Goal: Information Seeking & Learning: Learn about a topic

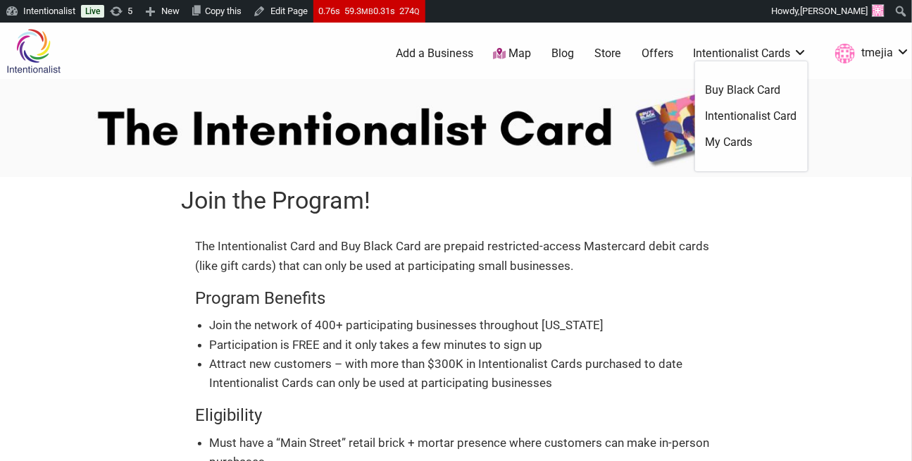
click at [739, 108] on link "Intentionalist Card" at bounding box center [752, 115] width 92 height 15
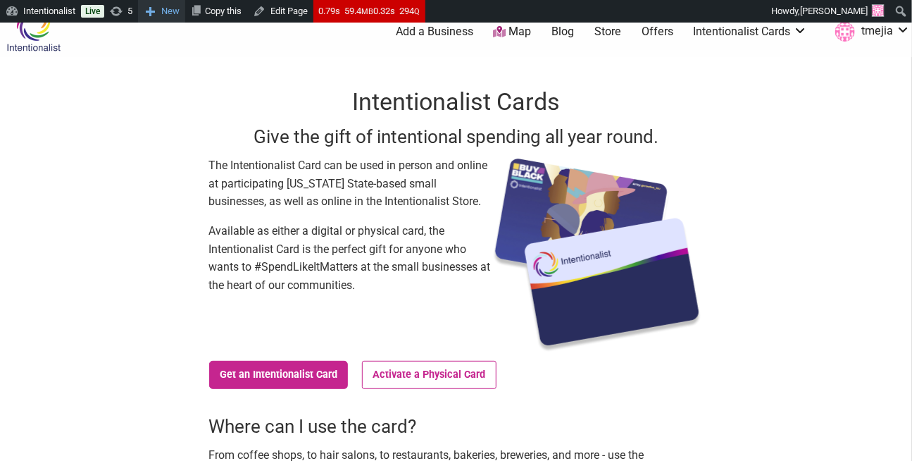
scroll to position [22, 0]
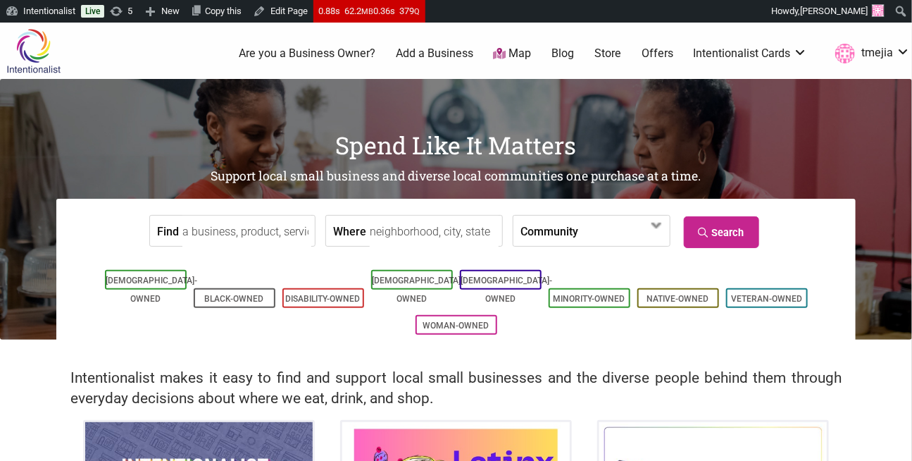
click at [283, 237] on input "Find" at bounding box center [246, 232] width 129 height 32
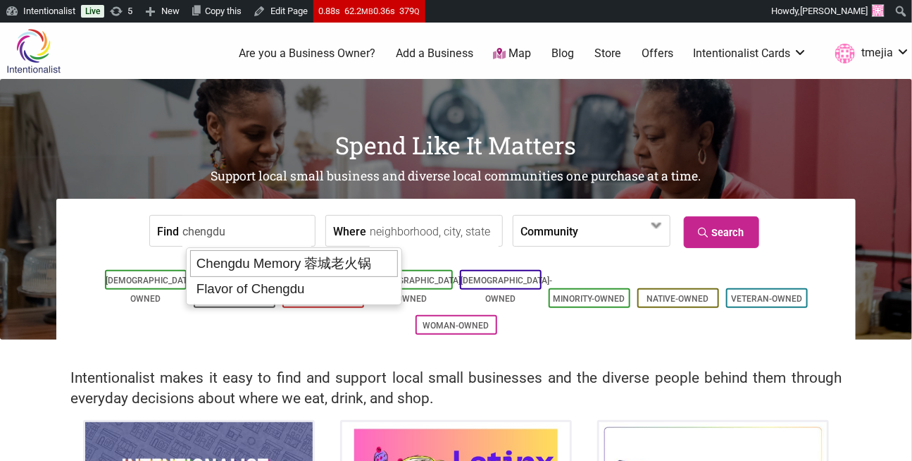
click at [294, 266] on div "Chengdu Memory 蓉城老火锅" at bounding box center [293, 263] width 207 height 27
type input "Chengdu Memory 蓉城老火锅"
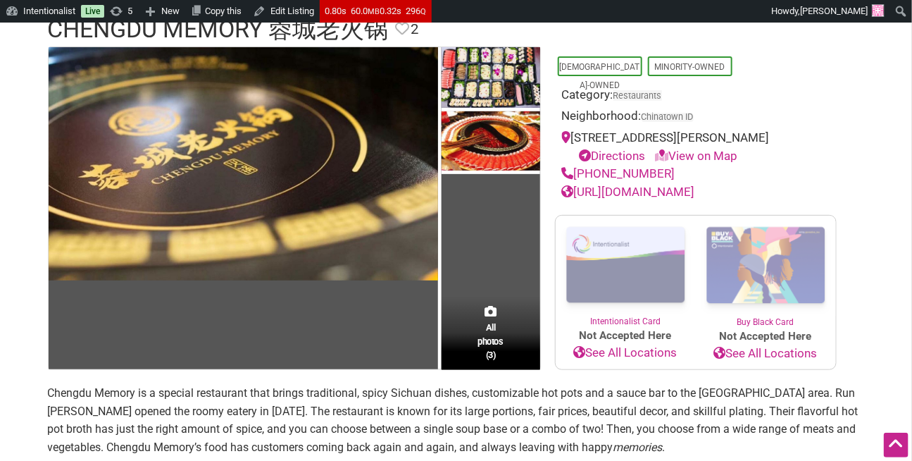
scroll to position [31, 0]
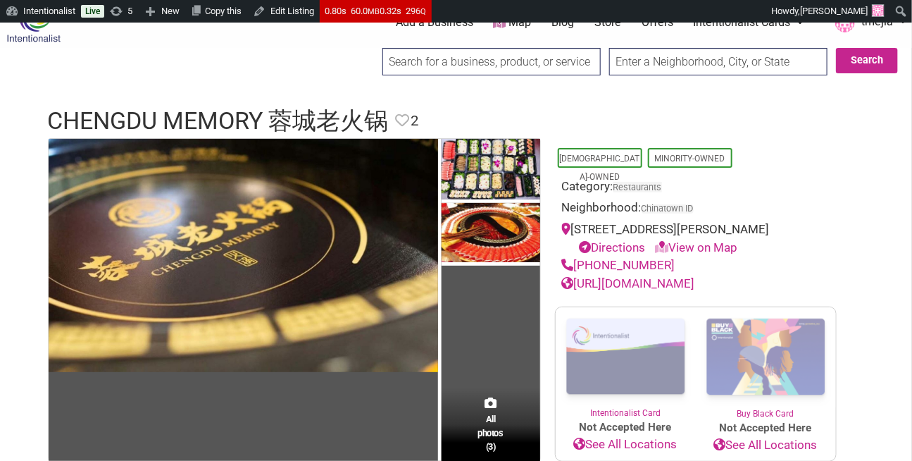
click at [408, 61] on input "search" at bounding box center [491, 61] width 218 height 27
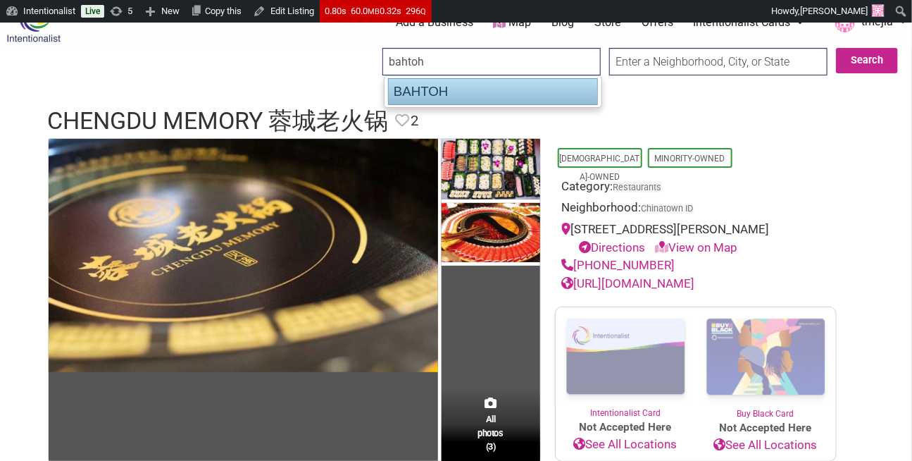
click at [432, 102] on div "BAHTOH" at bounding box center [493, 91] width 210 height 27
type input "BAHTOH"
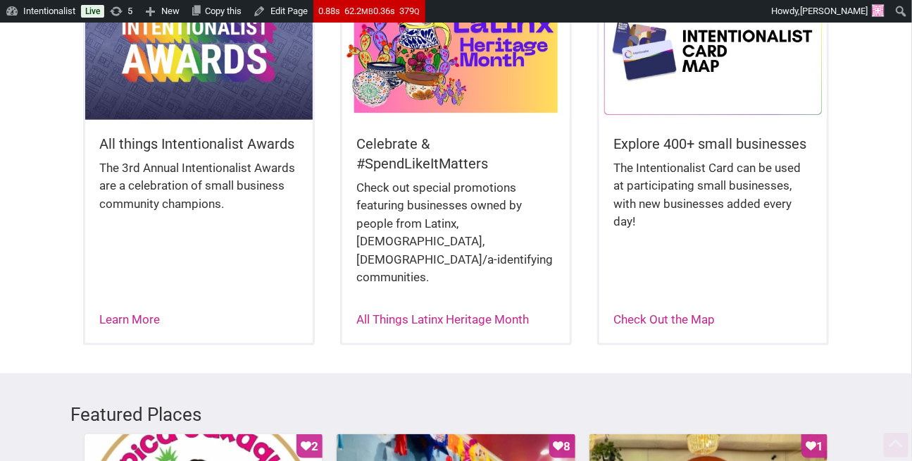
scroll to position [460, 0]
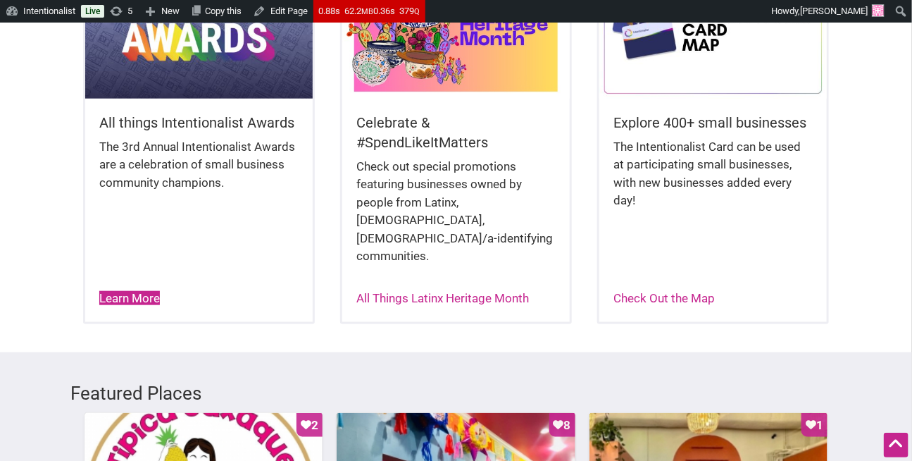
click at [145, 291] on link "Learn More" at bounding box center [129, 298] width 61 height 14
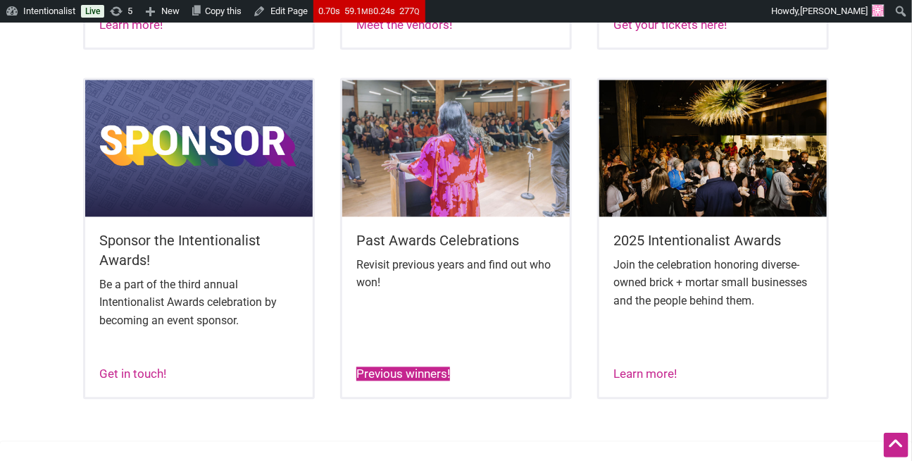
scroll to position [1038, 0]
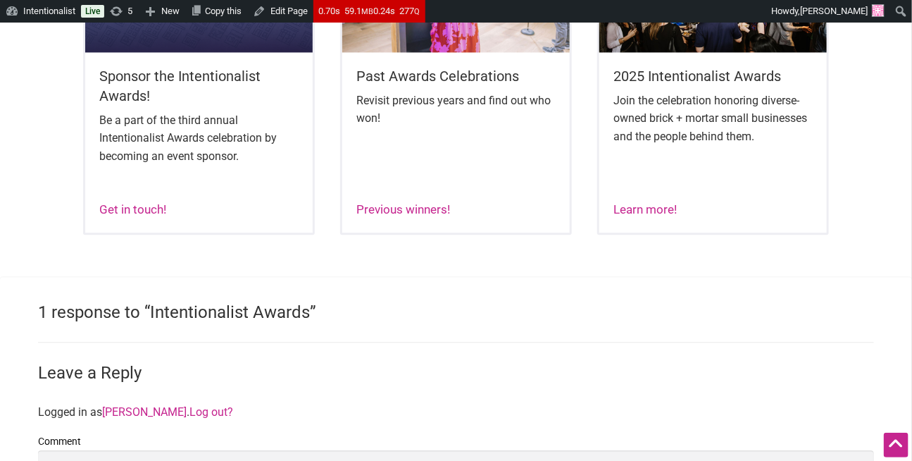
click at [413, 221] on div "Past Awards Celebrations Revisit previous years and find out who won! Previous …" at bounding box center [456, 73] width 232 height 321
click at [425, 213] on link "Previous winners!" at bounding box center [403, 209] width 94 height 14
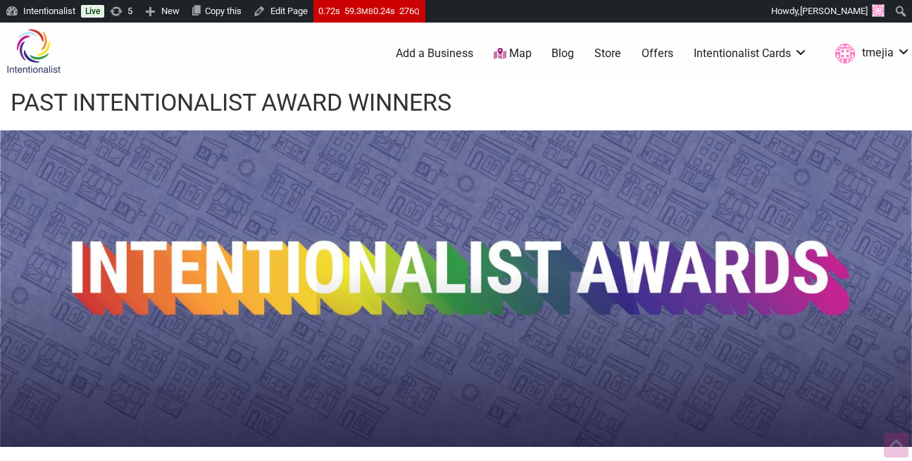
scroll to position [675, 0]
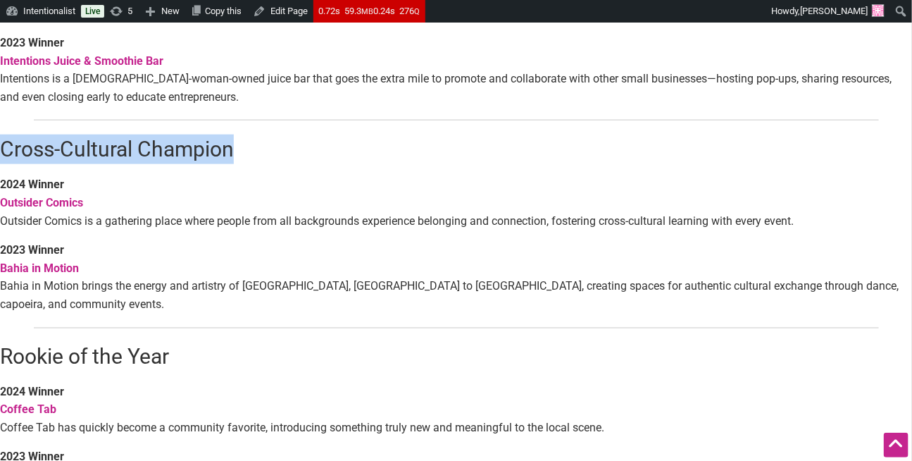
drag, startPoint x: 161, startPoint y: 152, endPoint x: 2, endPoint y: 151, distance: 159.2
click at [1, 151] on h2 "Cross-Cultural Champion" at bounding box center [456, 150] width 912 height 30
copy h2 "Cross-Cultural Champion"
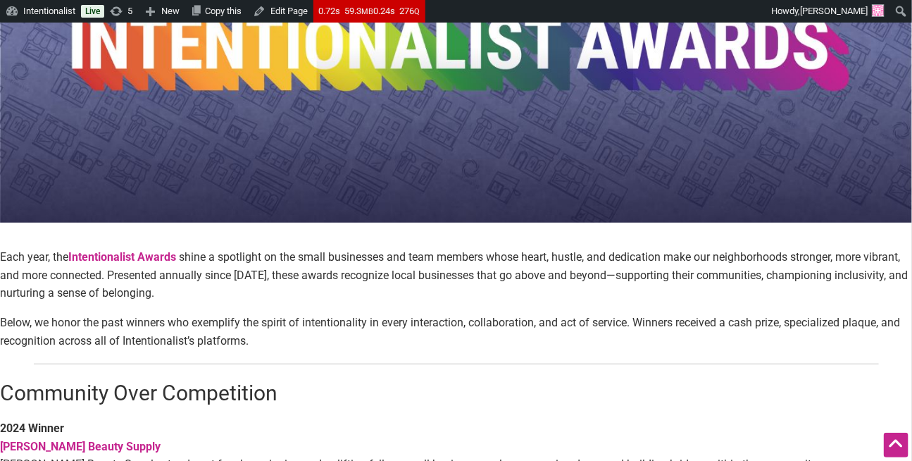
scroll to position [0, 0]
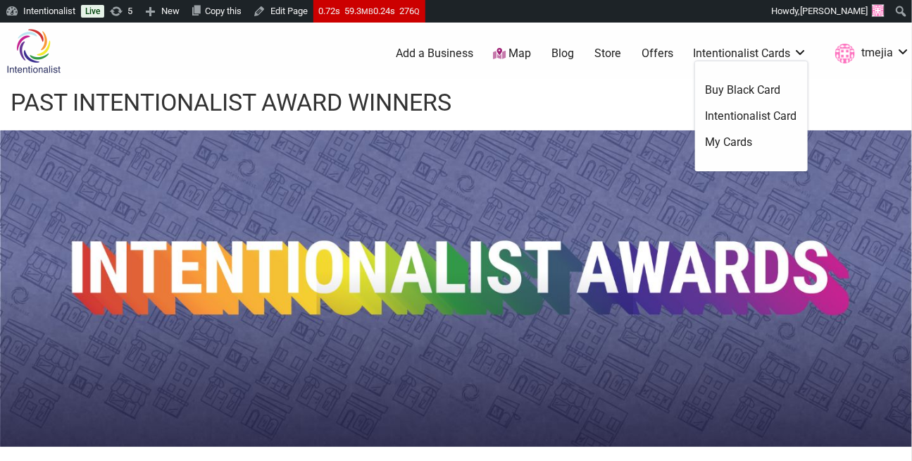
click at [740, 119] on link "Intentionalist Card" at bounding box center [752, 115] width 92 height 15
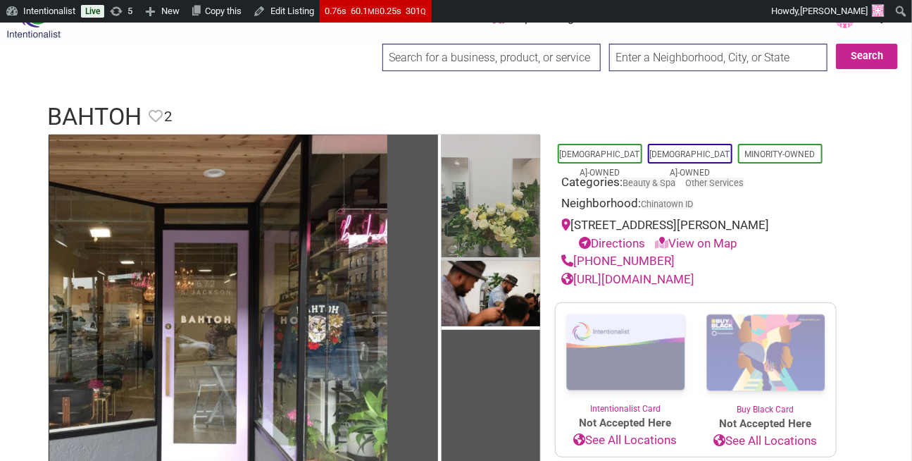
scroll to position [482, 0]
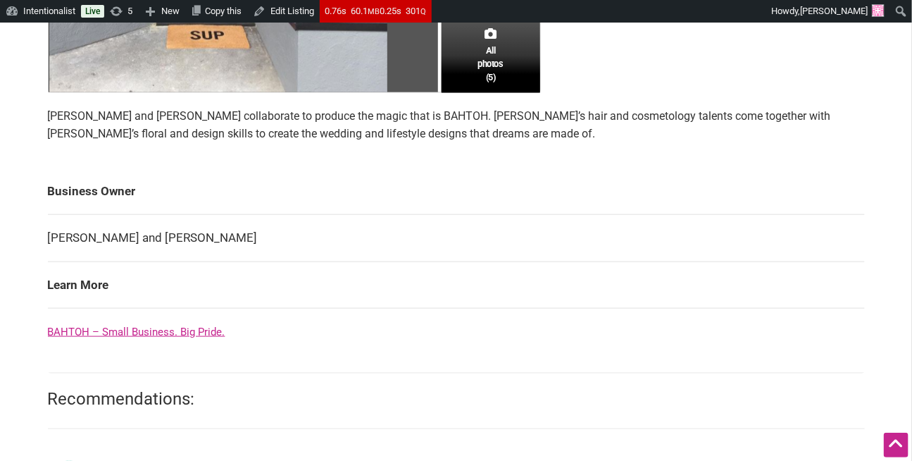
click at [180, 334] on link "BAHTOH – Small Business. Big Pride." at bounding box center [136, 331] width 177 height 13
drag, startPoint x: 139, startPoint y: 239, endPoint x: 50, endPoint y: 235, distance: 88.8
click at [50, 235] on td "Bobbie Yanoupeth and Michael Sing" at bounding box center [456, 238] width 817 height 47
click at [196, 242] on td "Bobbie Yanoupeth and Michael Sing" at bounding box center [456, 238] width 817 height 47
drag, startPoint x: 172, startPoint y: 238, endPoint x: 253, endPoint y: 238, distance: 81.0
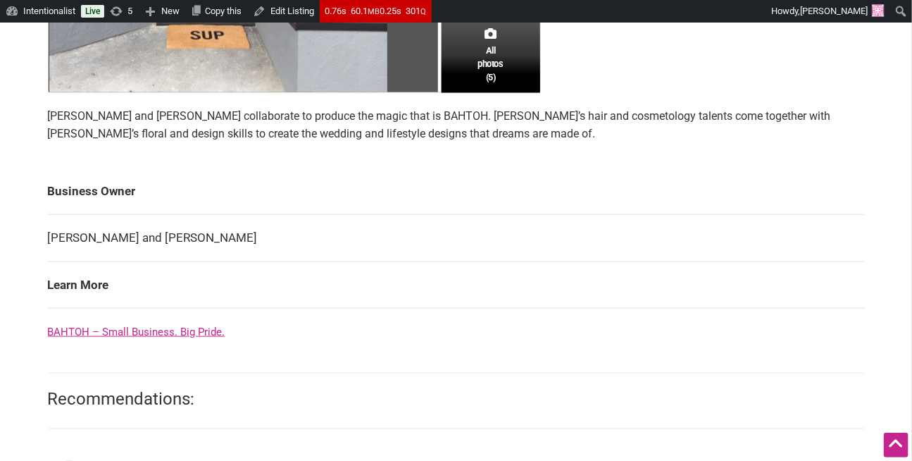
click at [253, 238] on td "Bobbie Yanoupeth and Michael Sing" at bounding box center [456, 238] width 817 height 47
copy td "Michael Sing"
click at [304, 196] on td "Business Owner" at bounding box center [456, 191] width 817 height 46
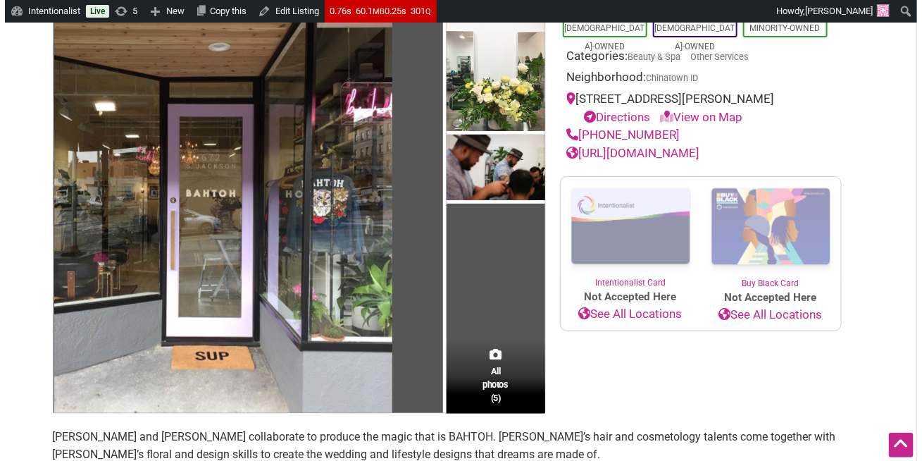
scroll to position [161, 0]
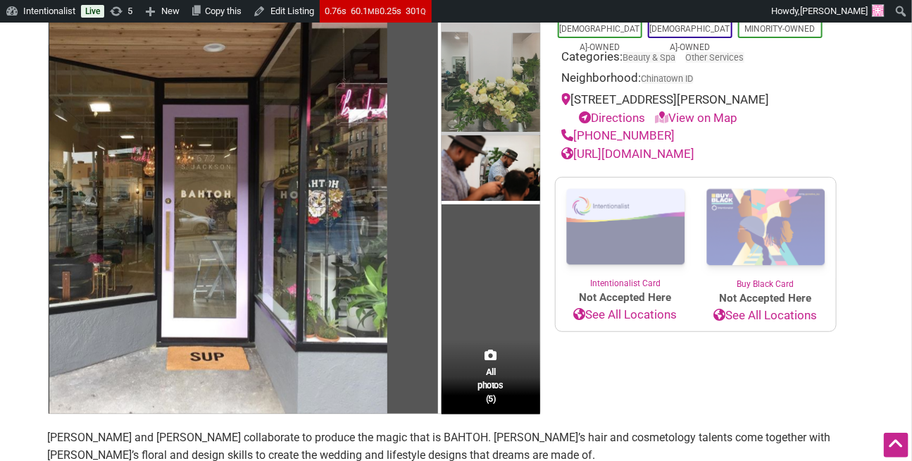
click at [485, 90] on img at bounding box center [491, 72] width 99 height 127
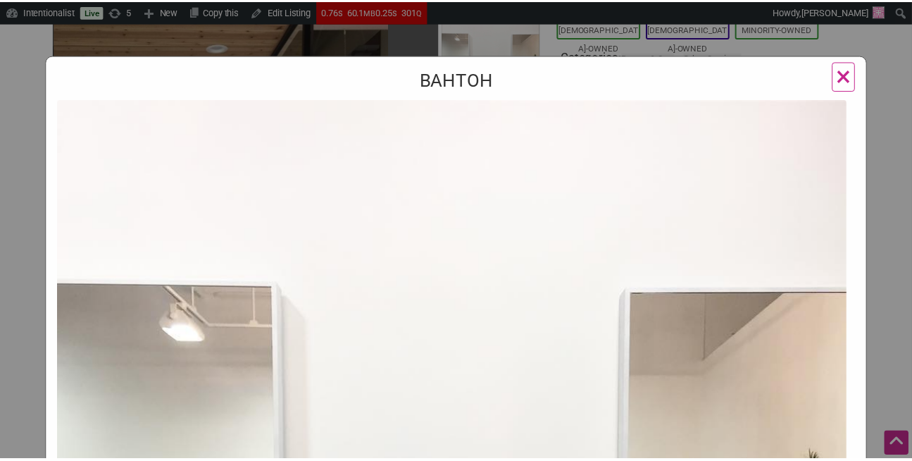
scroll to position [34, 0]
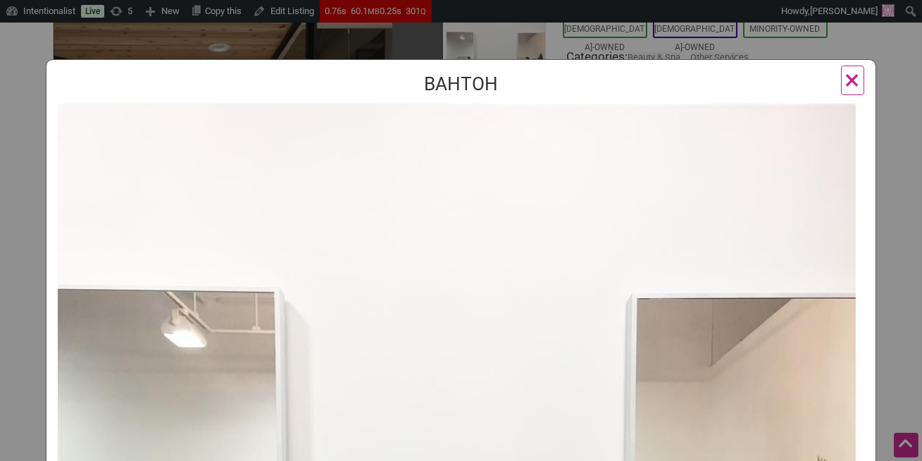
click at [845, 72] on span "×" at bounding box center [852, 79] width 15 height 33
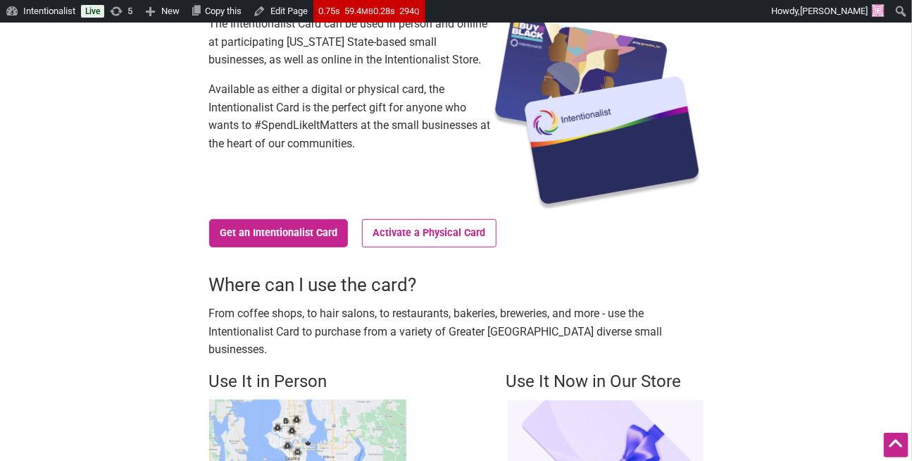
scroll to position [225, 0]
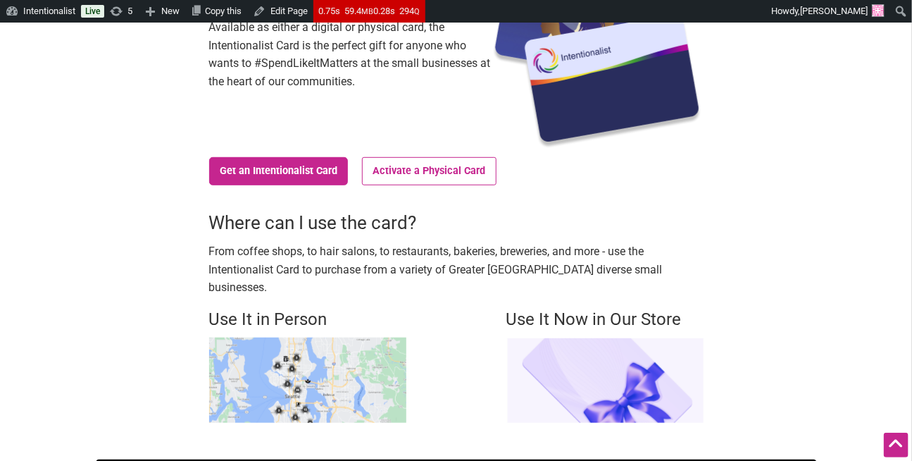
click at [332, 379] on img at bounding box center [307, 379] width 197 height 85
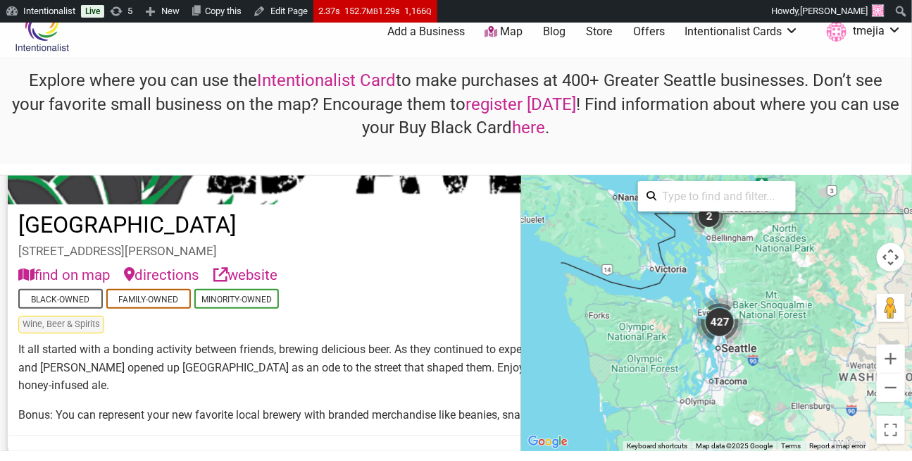
scroll to position [241, 0]
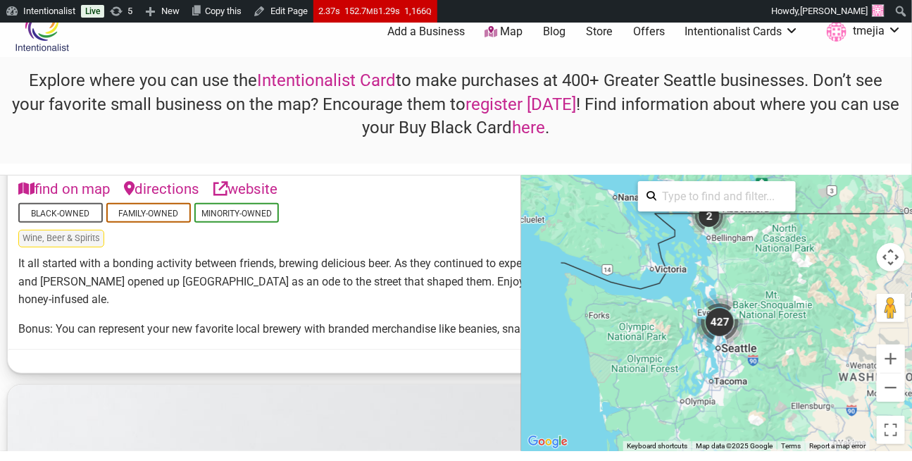
click at [889, 432] on div at bounding box center [896, 444] width 25 height 25
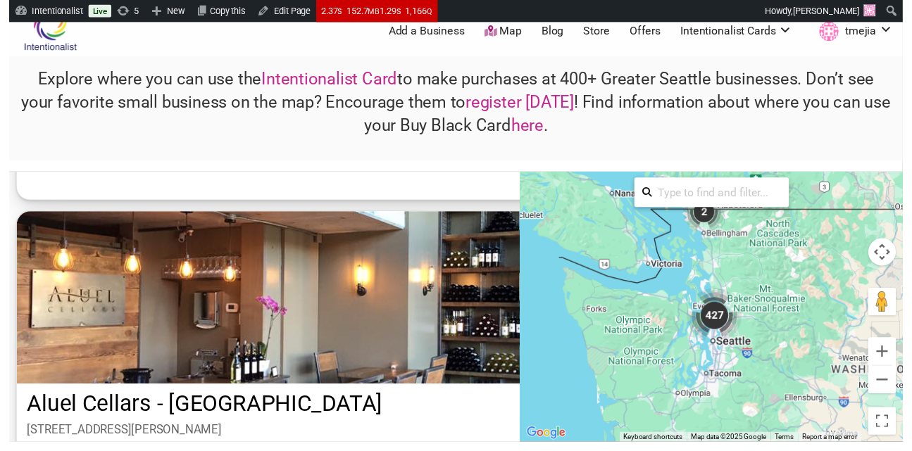
scroll to position [22, 0]
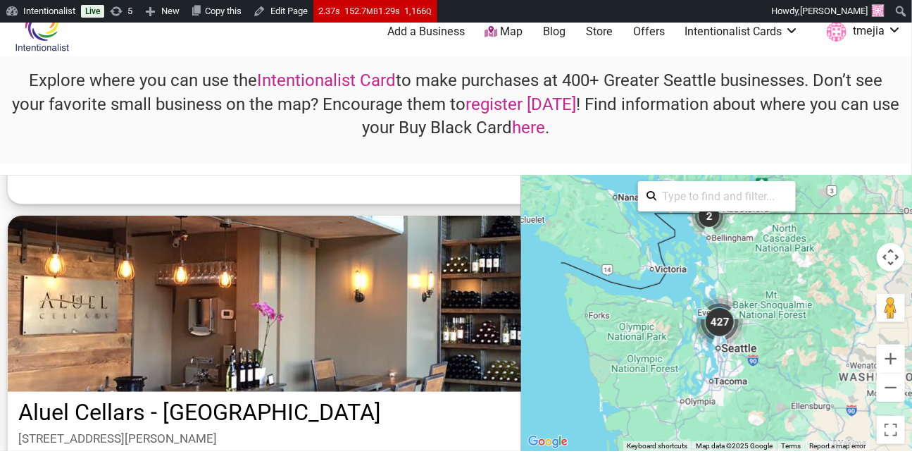
click at [728, 325] on div "427" at bounding box center [720, 322] width 56 height 56
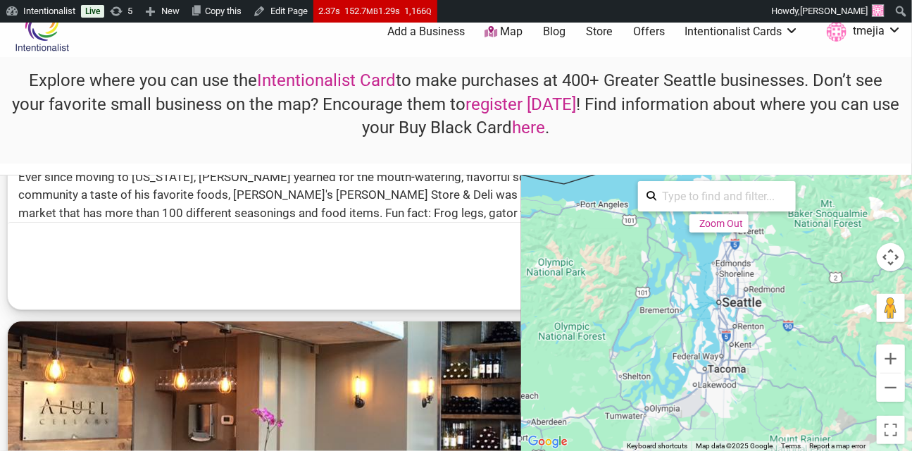
click at [728, 196] on input "search" at bounding box center [721, 195] width 131 height 27
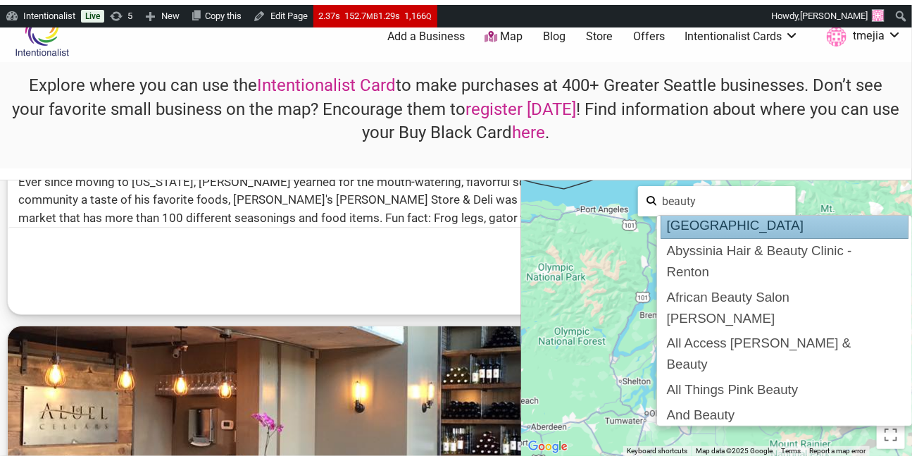
scroll to position [90, 0]
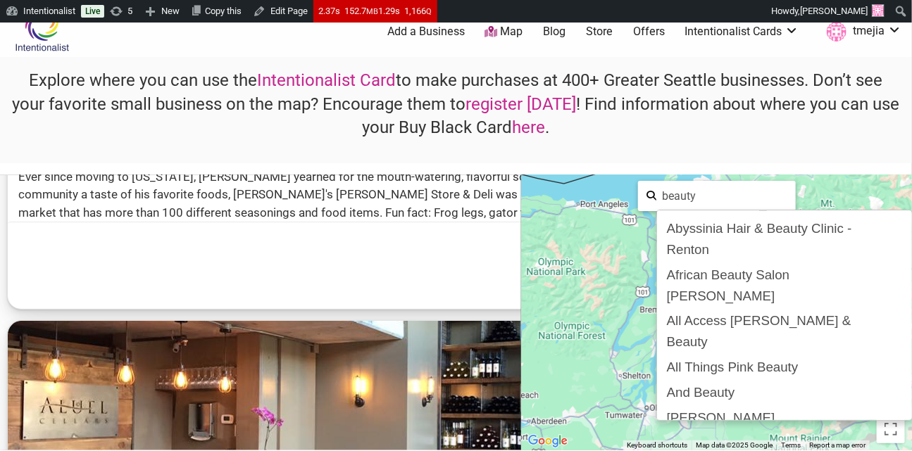
click at [734, 430] on div "Arcana" at bounding box center [785, 443] width 248 height 27
type input "Arcana"
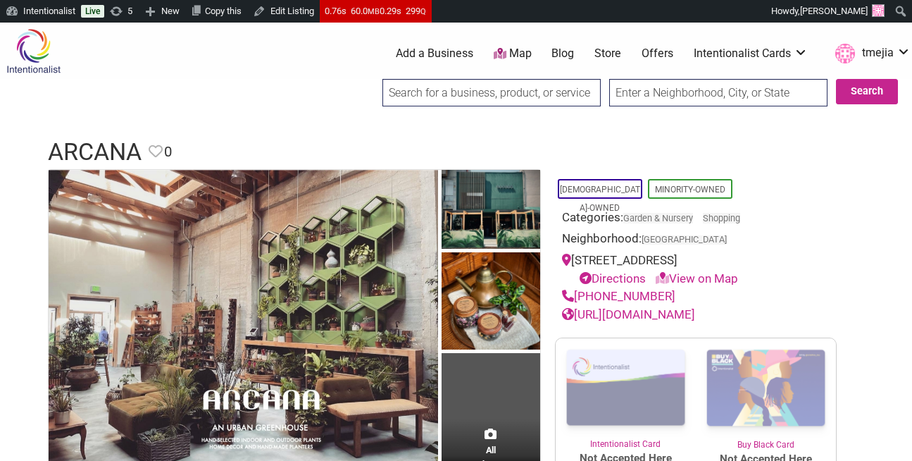
scroll to position [251, 0]
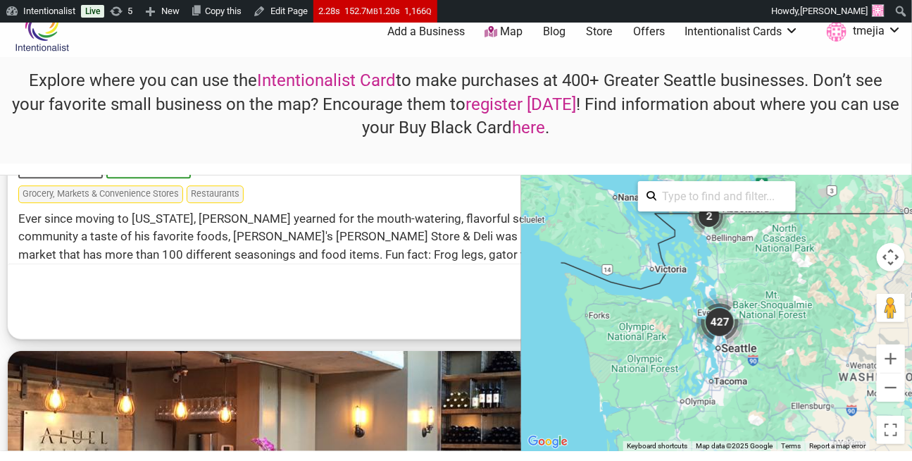
scroll to position [1787, 0]
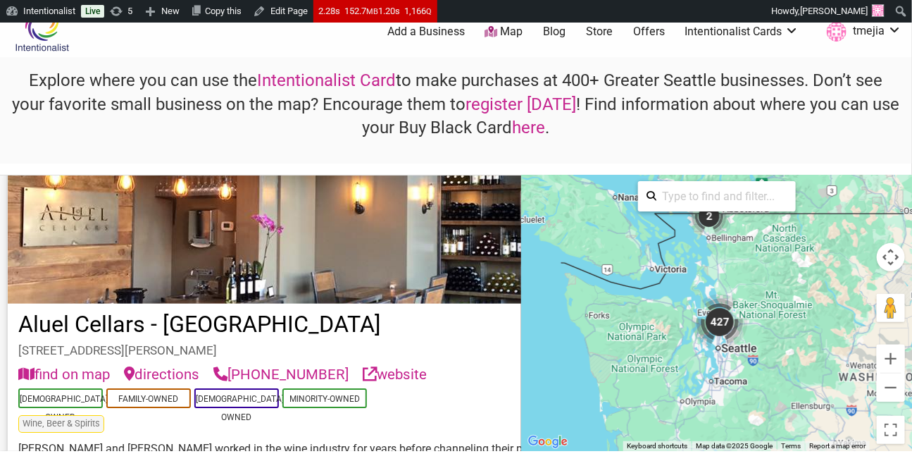
click at [718, 316] on div "427" at bounding box center [720, 322] width 56 height 56
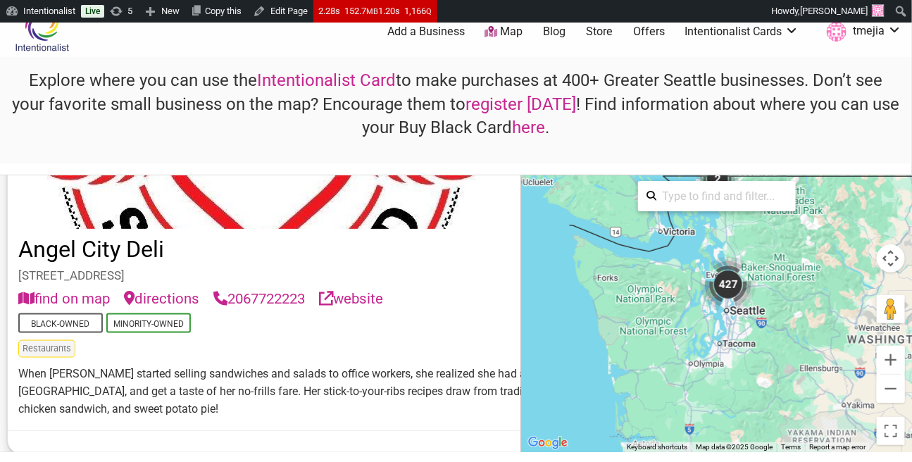
scroll to position [2778, 0]
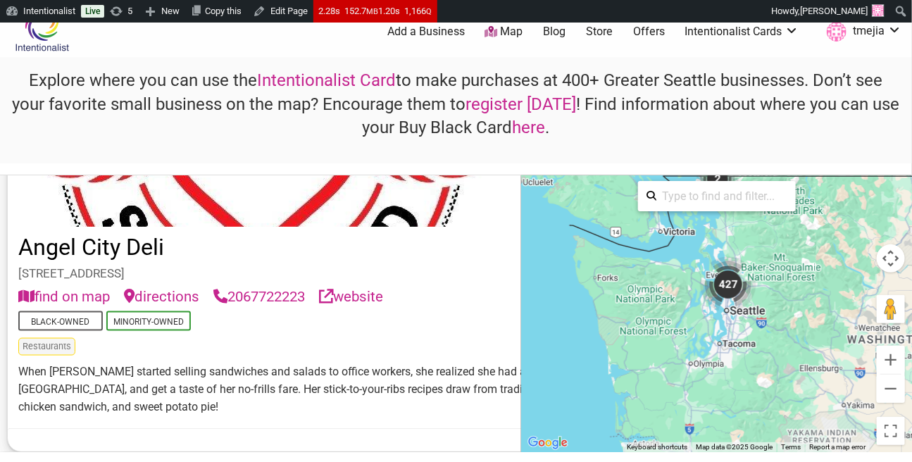
click at [721, 282] on div "427" at bounding box center [728, 284] width 56 height 56
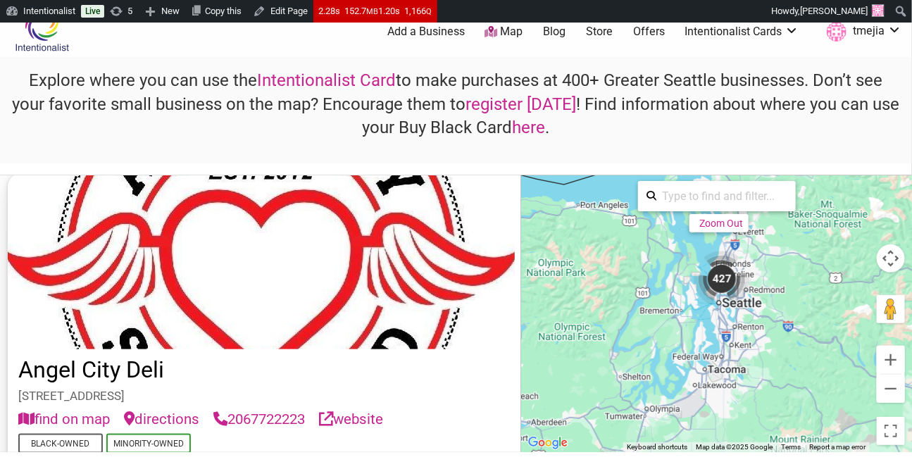
click at [720, 272] on div "427" at bounding box center [722, 279] width 56 height 56
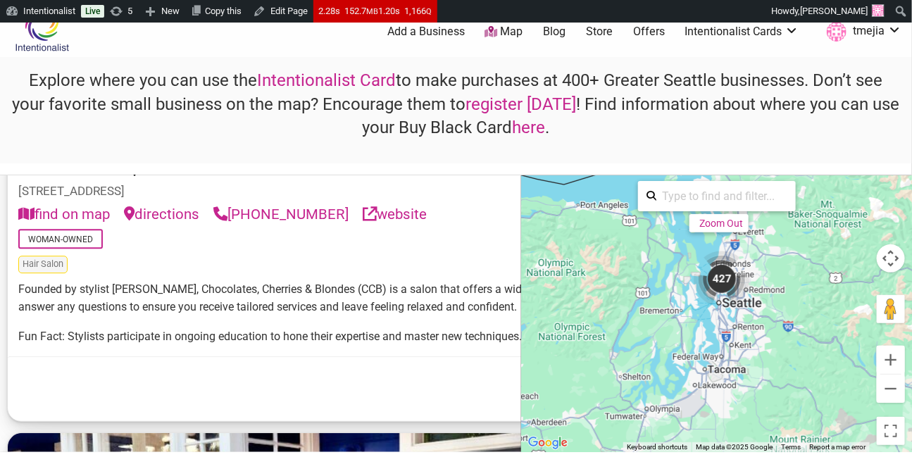
scroll to position [19684, 0]
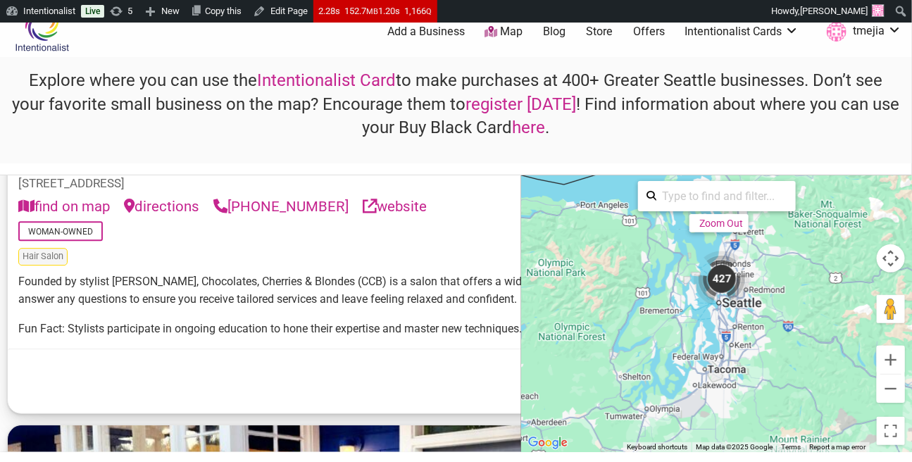
click at [96, 170] on link "Chocolates, Cherries and Blondes" at bounding box center [188, 157] width 340 height 27
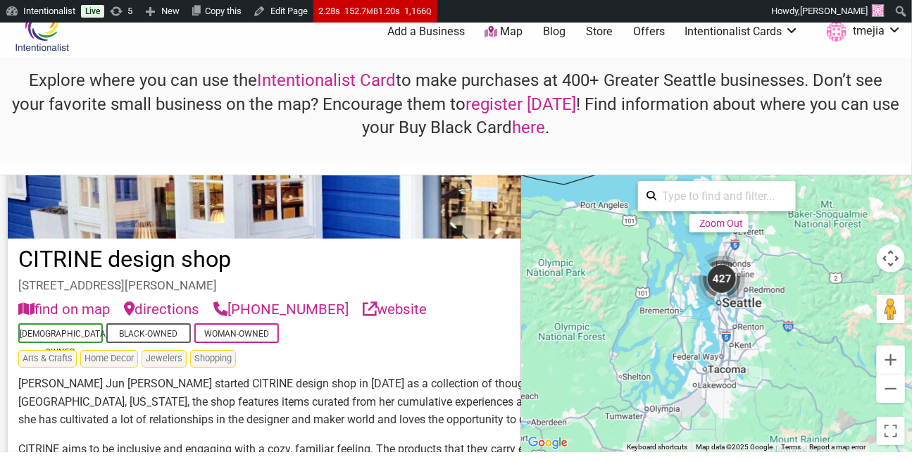
scroll to position [20060, 0]
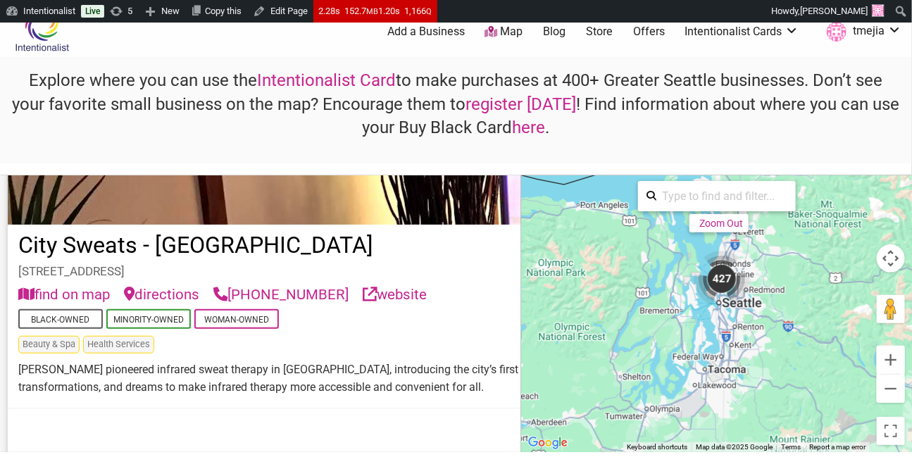
scroll to position [20539, 0]
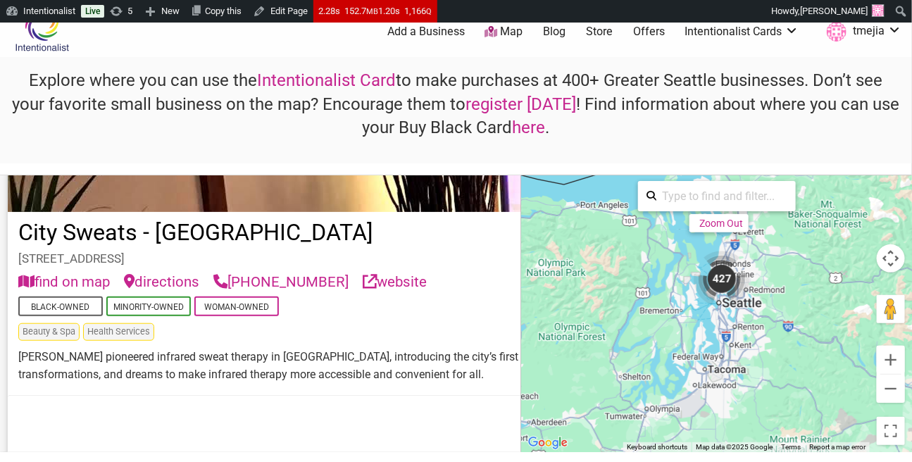
click at [208, 246] on link "City Sweats - Madison Park" at bounding box center [195, 232] width 355 height 27
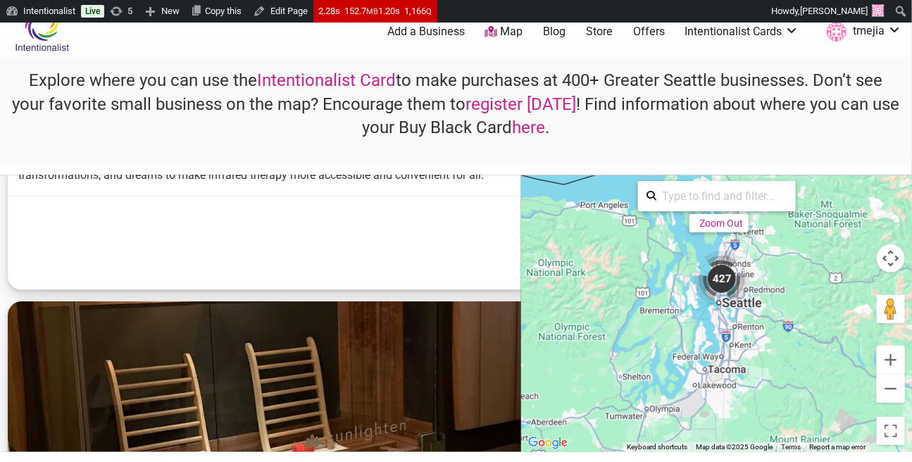
scroll to position [20968, 0]
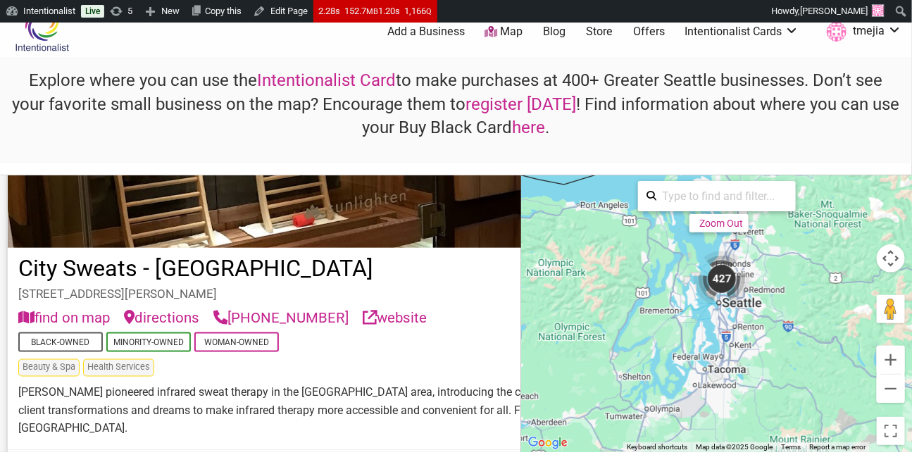
click at [188, 282] on link "City Sweats - West Seattle" at bounding box center [195, 268] width 355 height 27
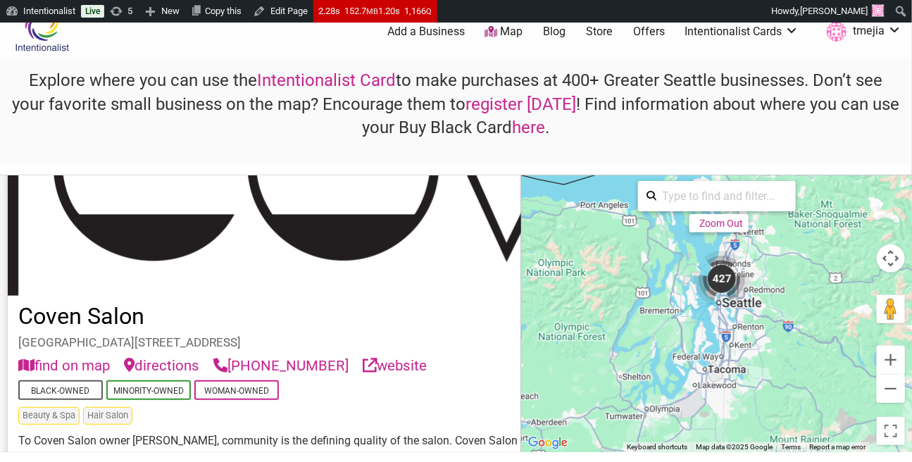
scroll to position [24284, 0]
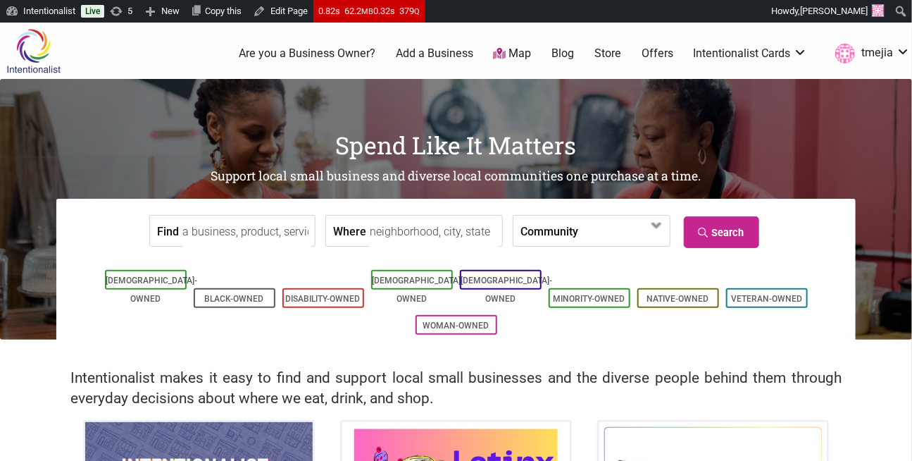
click at [242, 234] on input "Find" at bounding box center [246, 232] width 129 height 32
click at [508, 52] on link "Map" at bounding box center [513, 54] width 38 height 16
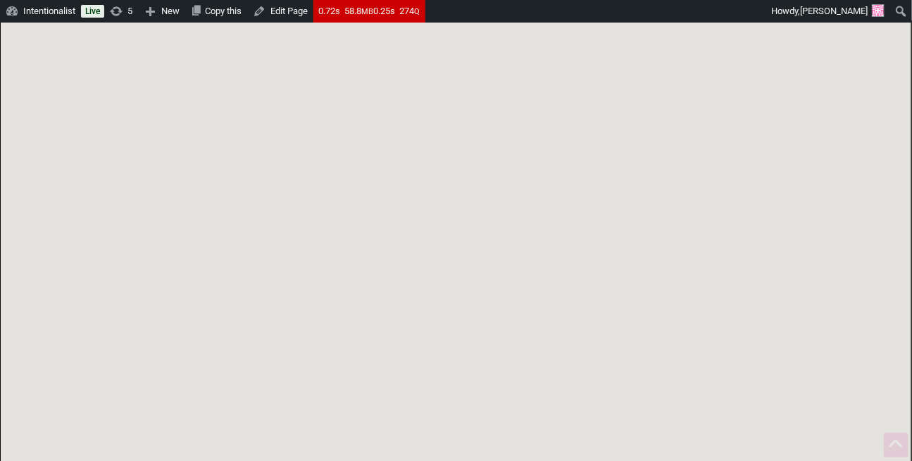
scroll to position [241, 0]
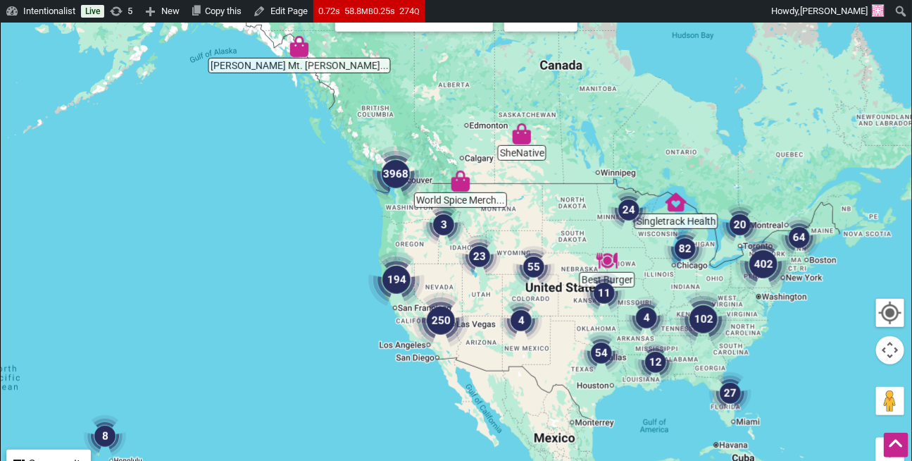
click at [396, 185] on img "3968" at bounding box center [396, 174] width 56 height 56
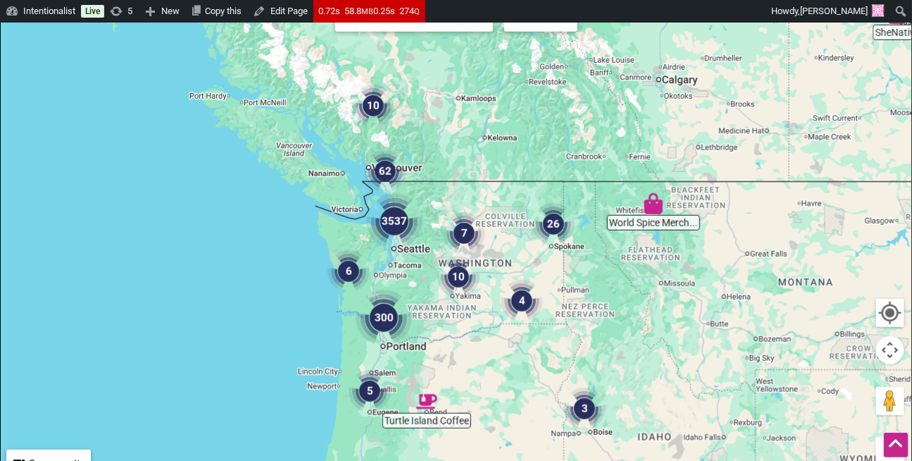
click at [399, 228] on img "3537" at bounding box center [394, 221] width 56 height 56
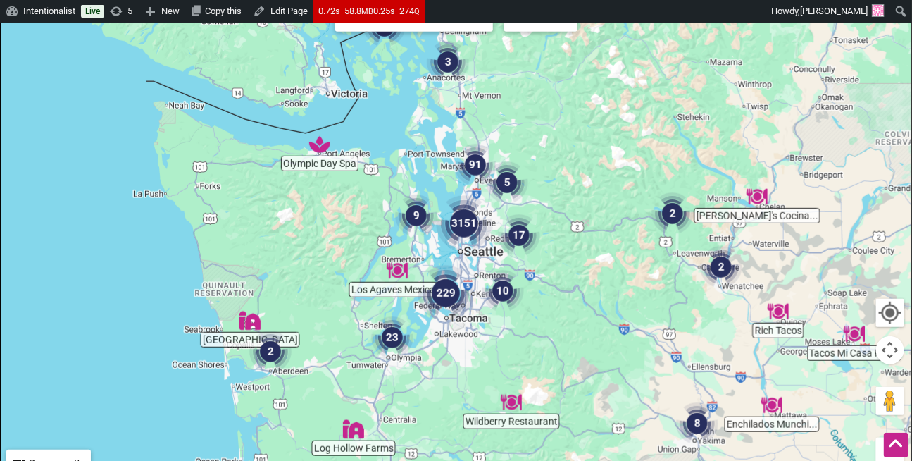
click at [469, 234] on img "3151" at bounding box center [464, 223] width 56 height 56
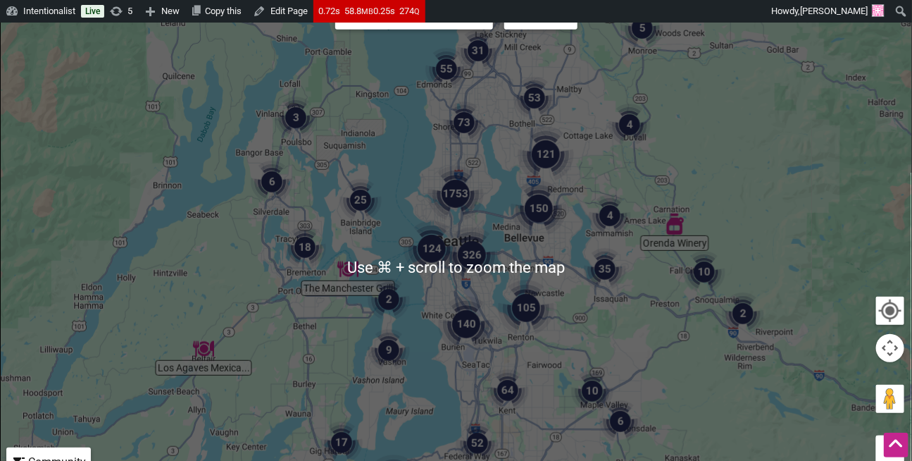
scroll to position [483, 0]
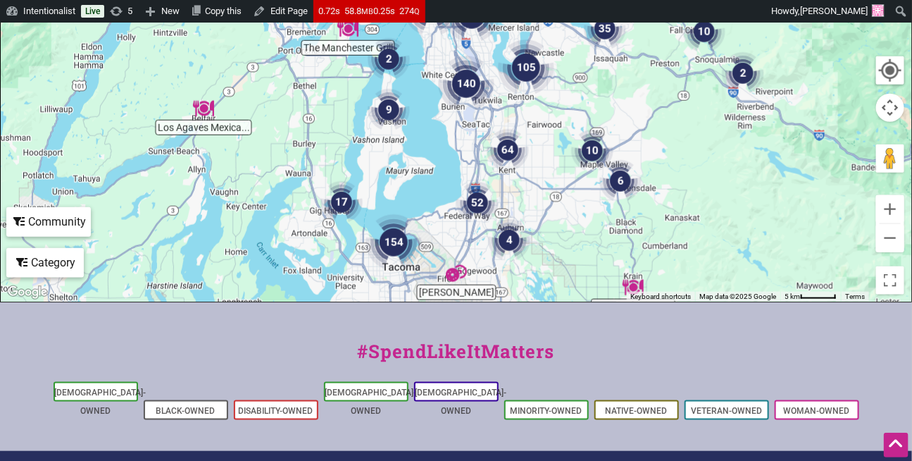
click at [61, 264] on div "Category" at bounding box center [45, 262] width 75 height 27
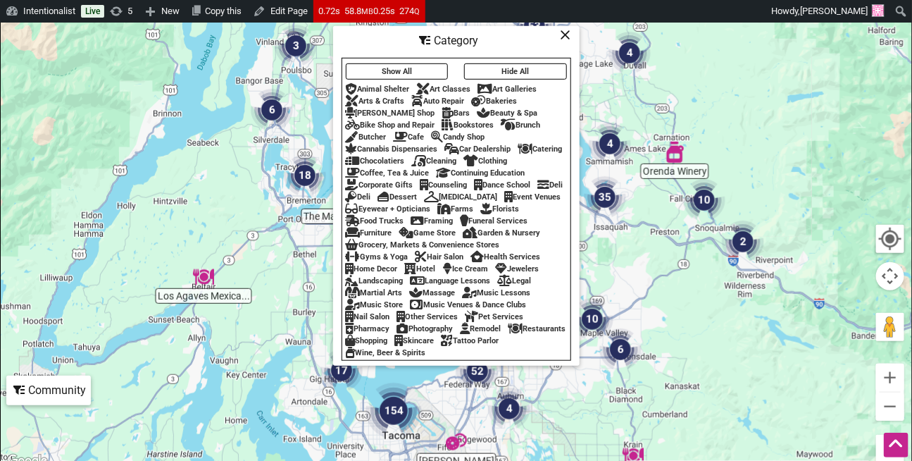
scroll to position [227, 0]
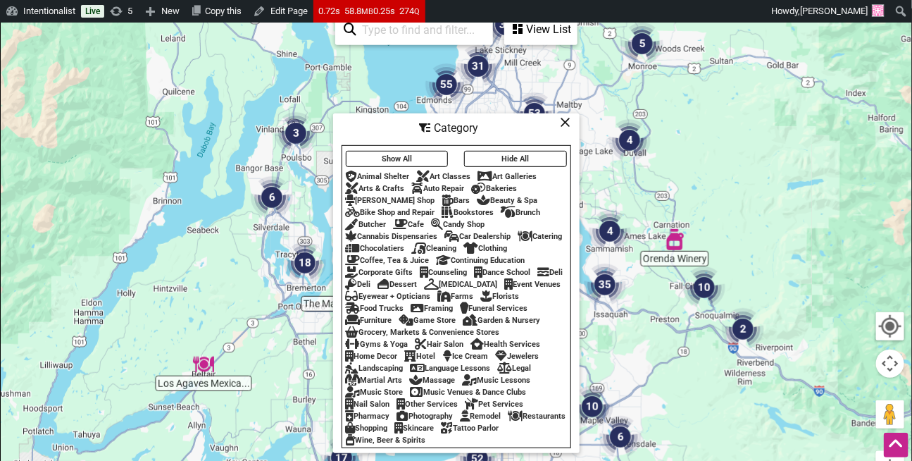
click at [477, 196] on div "Beauty & Spa" at bounding box center [507, 200] width 61 height 9
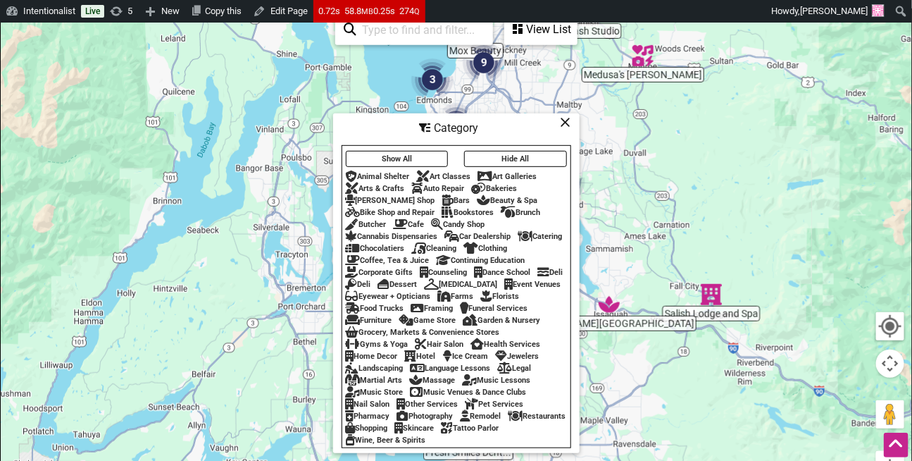
click at [569, 122] on icon at bounding box center [566, 122] width 11 height 1
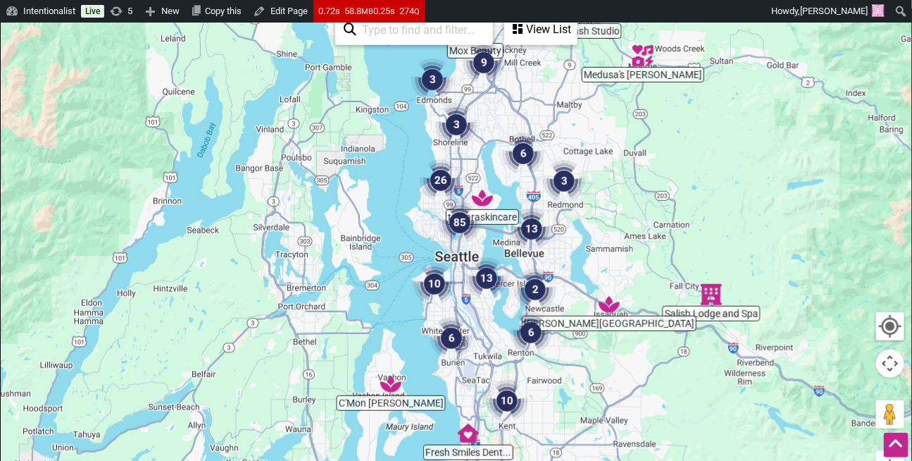
click at [464, 224] on img "85" at bounding box center [460, 222] width 42 height 42
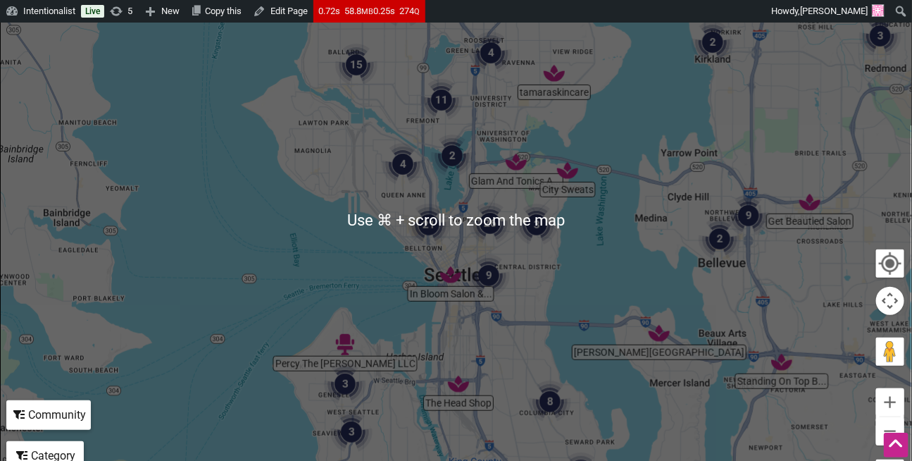
scroll to position [291, 0]
click at [407, 163] on img "4" at bounding box center [403, 163] width 42 height 42
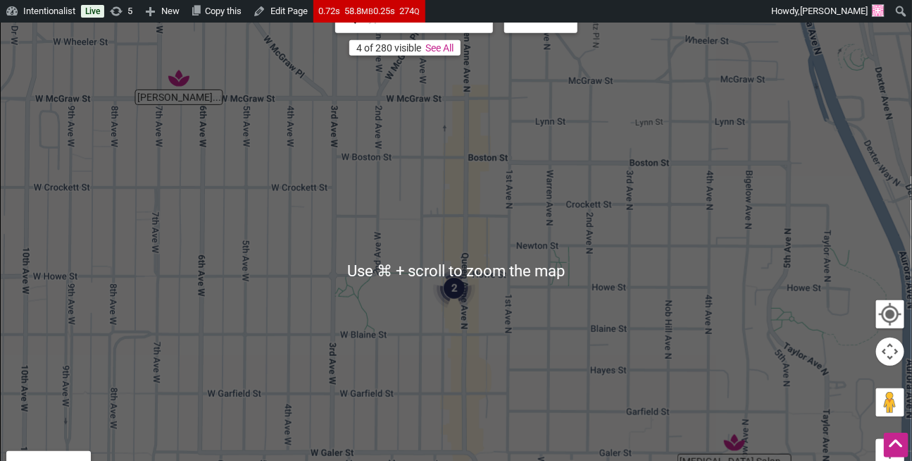
scroll to position [111, 0]
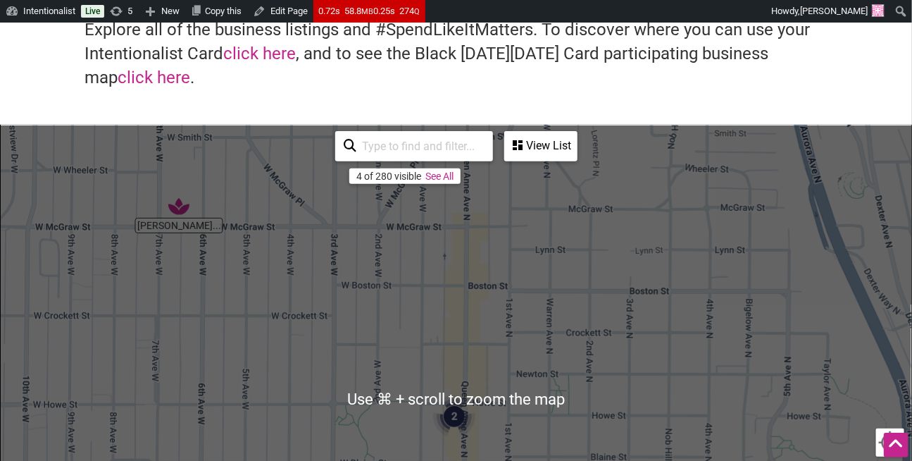
click at [554, 146] on div "View List" at bounding box center [541, 145] width 70 height 27
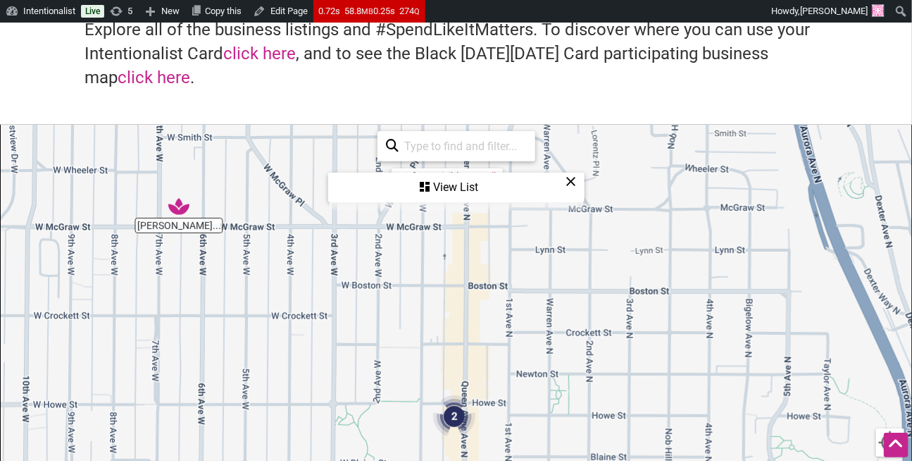
click at [501, 195] on div "View List" at bounding box center [457, 187] width 254 height 27
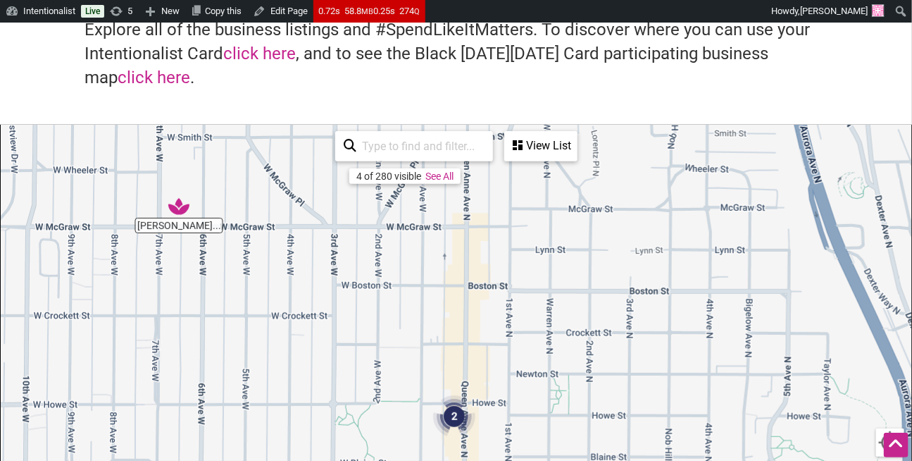
click at [443, 176] on link "See All" at bounding box center [439, 175] width 28 height 11
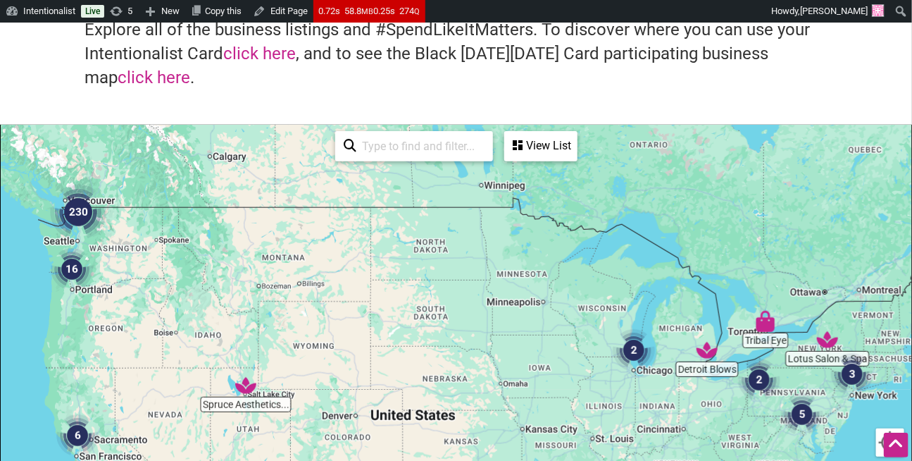
click at [81, 218] on img "230" at bounding box center [78, 212] width 56 height 56
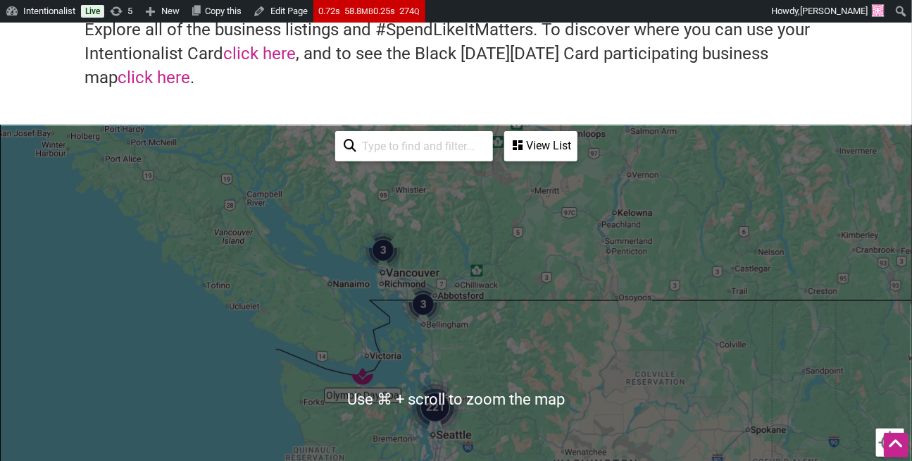
scroll to position [239, 0]
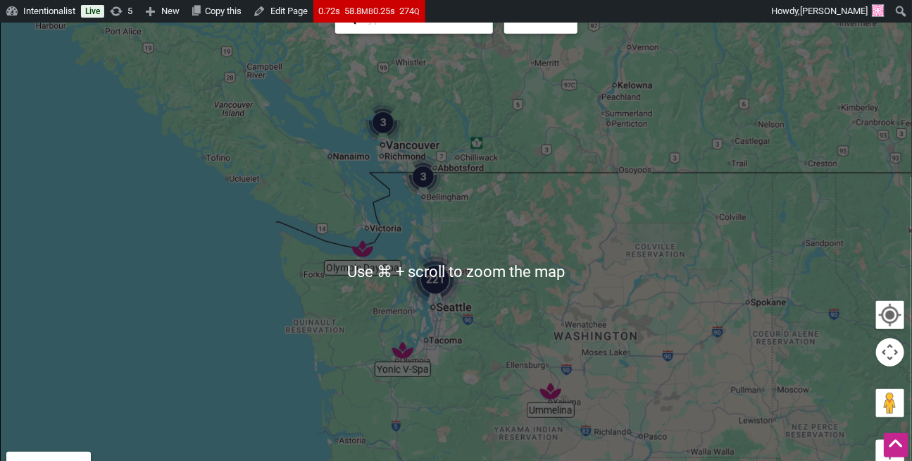
click at [433, 277] on img "221" at bounding box center [435, 279] width 56 height 56
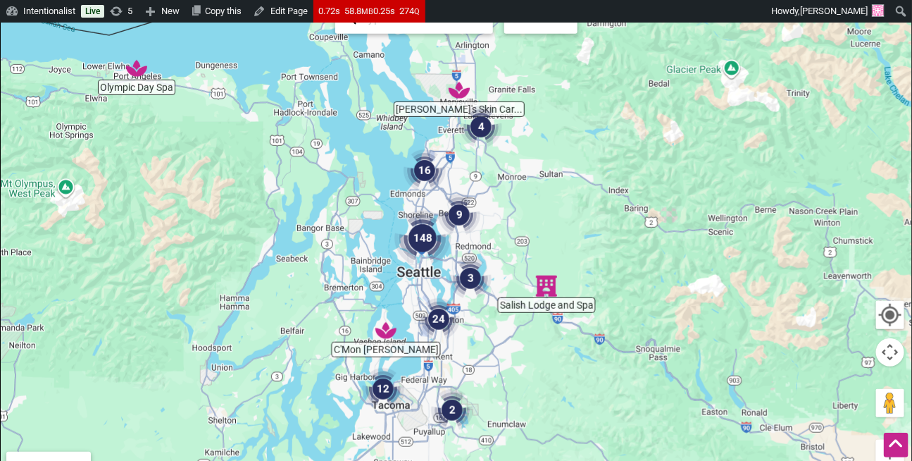
click at [414, 243] on img "148" at bounding box center [422, 238] width 56 height 56
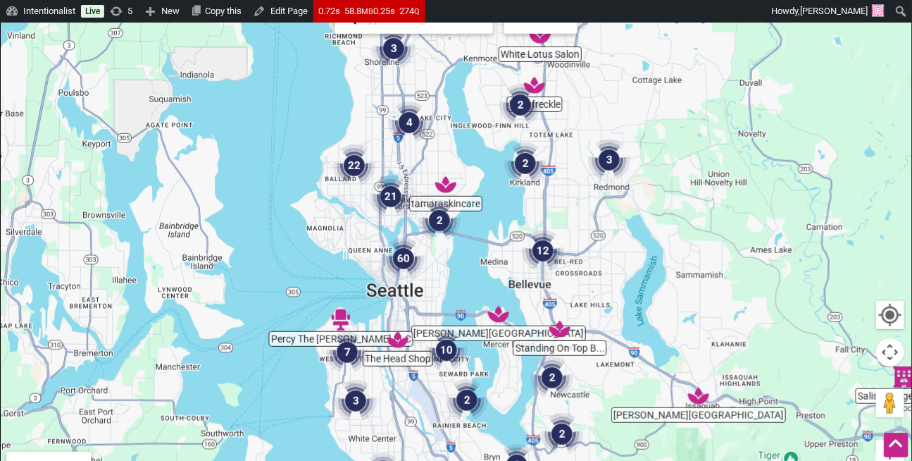
click at [404, 258] on img "60" at bounding box center [403, 258] width 42 height 42
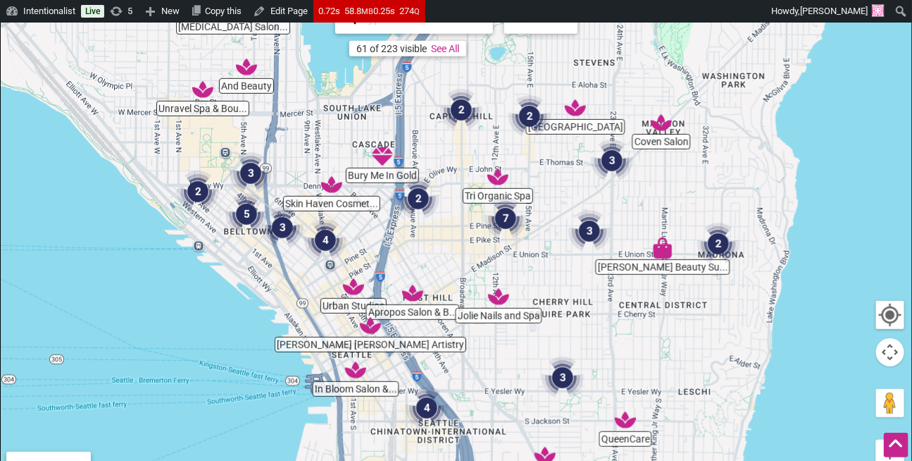
click at [388, 156] on img "Bury Me In Gold" at bounding box center [382, 156] width 21 height 21
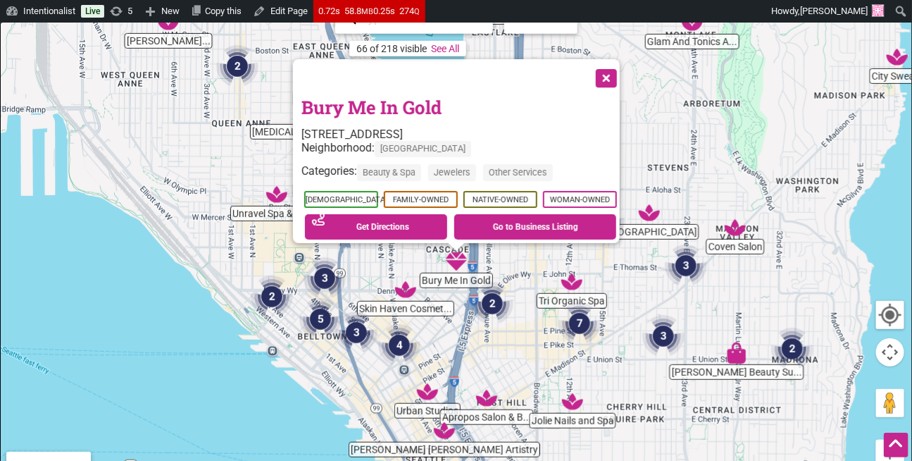
click at [604, 72] on button "Close" at bounding box center [604, 76] width 35 height 35
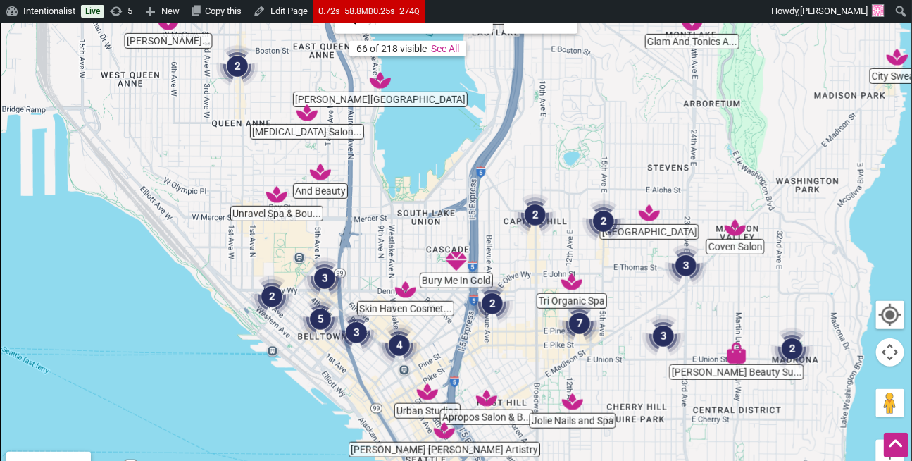
click at [733, 230] on img "Coven Salon" at bounding box center [735, 227] width 21 height 21
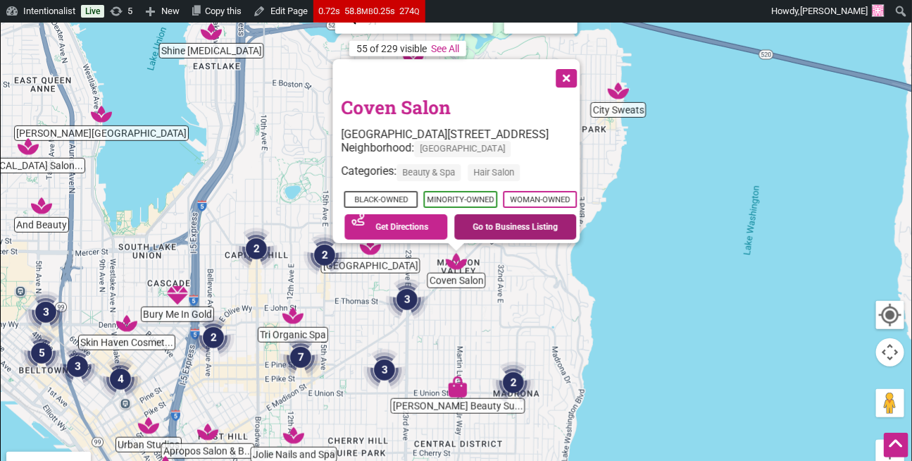
click at [504, 223] on link "Go to Business Listing" at bounding box center [515, 226] width 123 height 25
click at [458, 387] on img "Zara Jo Beauty Supply" at bounding box center [457, 386] width 21 height 21
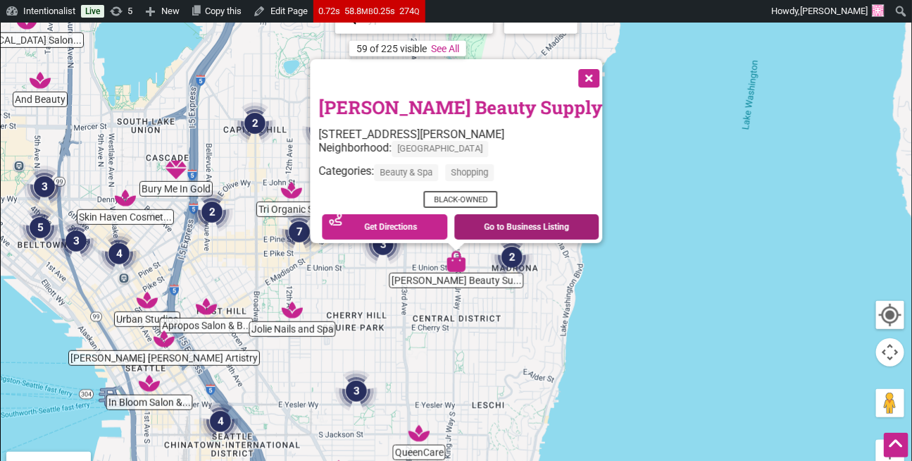
click at [506, 221] on link "Go to Business Listing" at bounding box center [526, 226] width 145 height 25
click at [582, 66] on button "Close" at bounding box center [587, 76] width 35 height 35
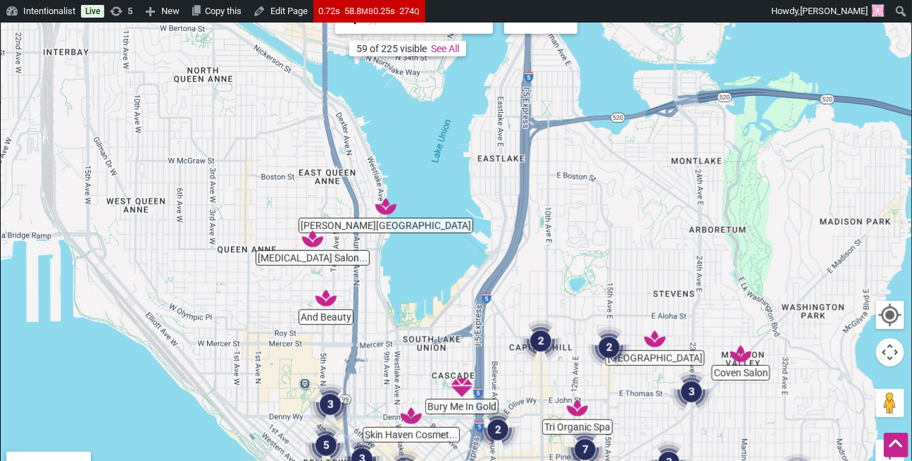
drag, startPoint x: 132, startPoint y: 166, endPoint x: 375, endPoint y: 377, distance: 321.9
click at [375, 377] on div "To navigate, press the arrow keys." at bounding box center [456, 272] width 911 height 548
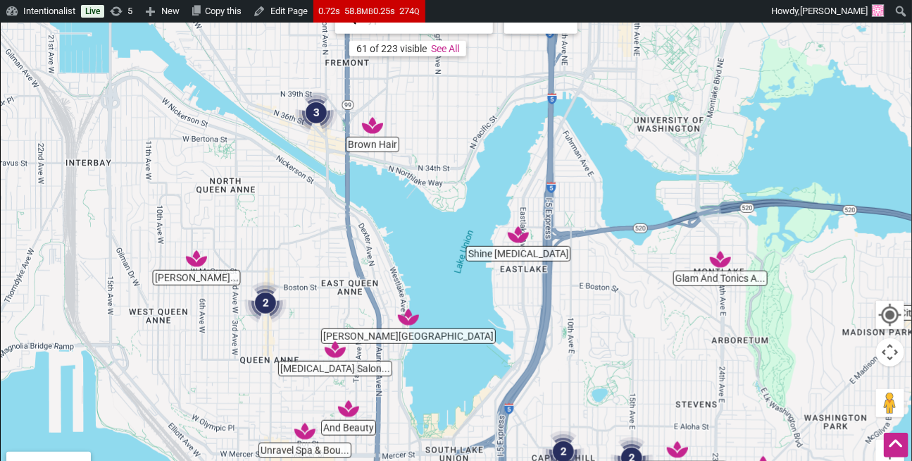
drag, startPoint x: 210, startPoint y: 176, endPoint x: 230, endPoint y: 303, distance: 128.3
click at [232, 306] on div "To navigate, press the arrow keys." at bounding box center [456, 272] width 911 height 548
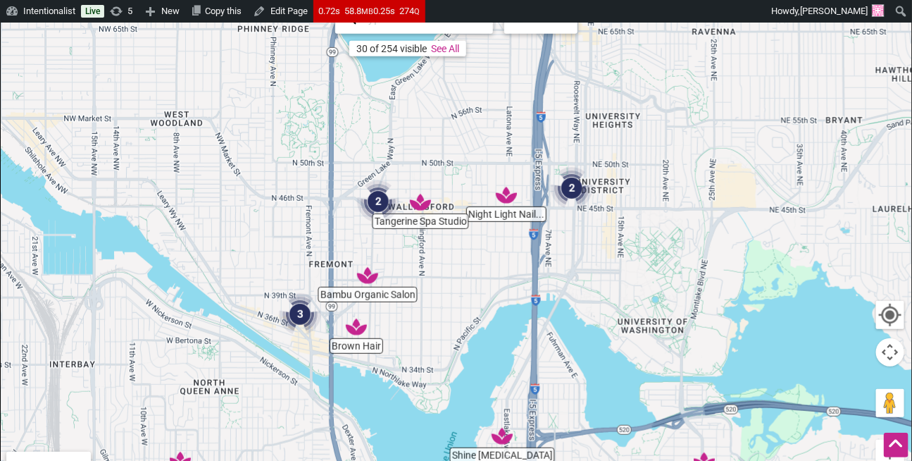
drag, startPoint x: 445, startPoint y: 274, endPoint x: 437, endPoint y: 317, distance: 43.8
click at [444, 330] on div "To navigate, press the arrow keys." at bounding box center [456, 272] width 911 height 548
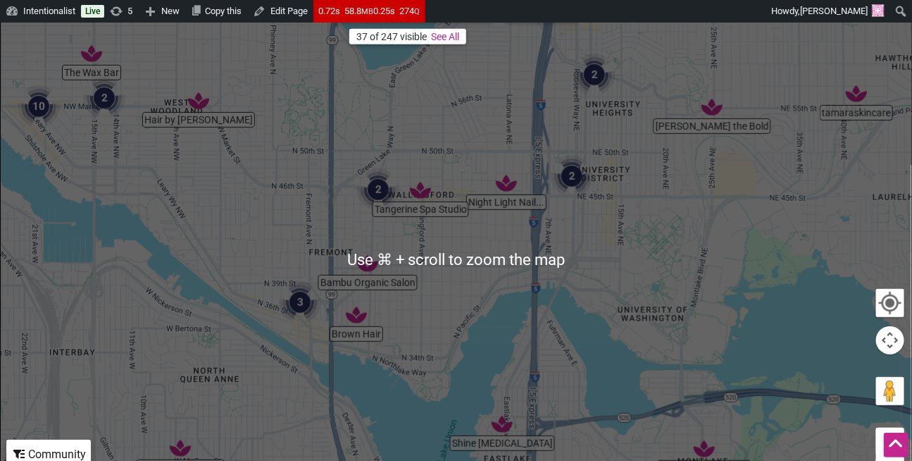
scroll to position [270, 0]
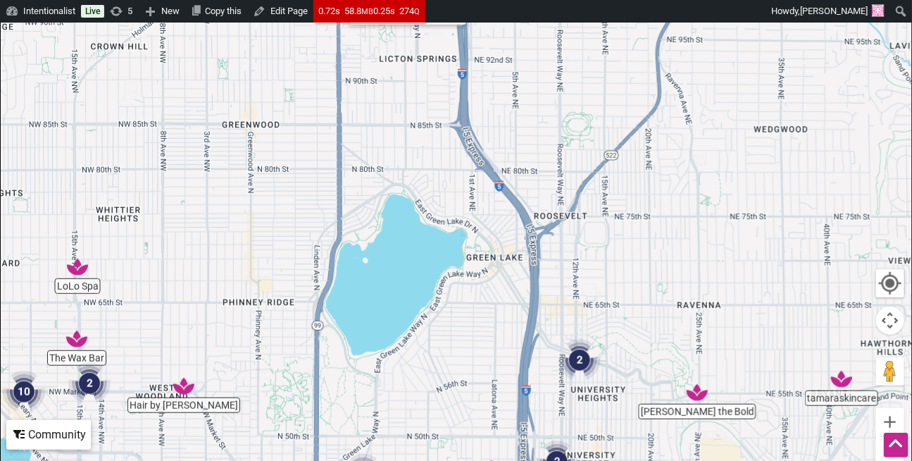
drag, startPoint x: 288, startPoint y: 185, endPoint x: 267, endPoint y: 418, distance: 234.1
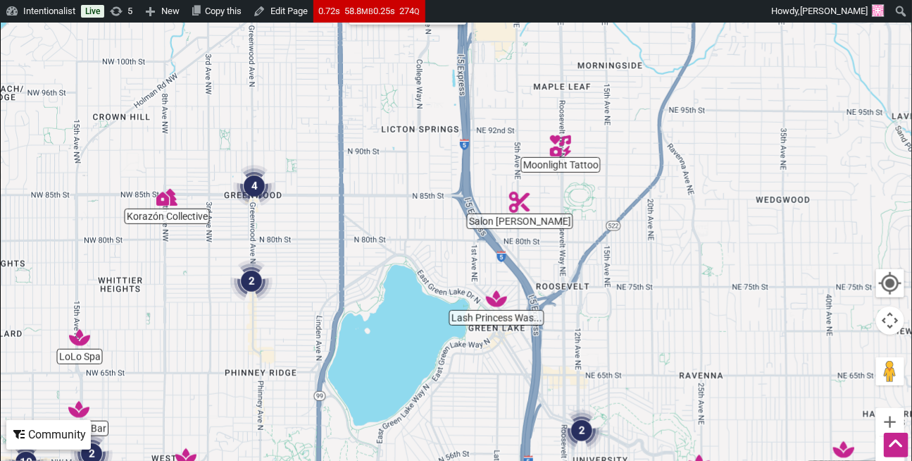
drag, startPoint x: 266, startPoint y: 152, endPoint x: 272, endPoint y: 272, distance: 119.9
click at [272, 271] on div "To navigate, press the arrow keys." at bounding box center [456, 240] width 911 height 548
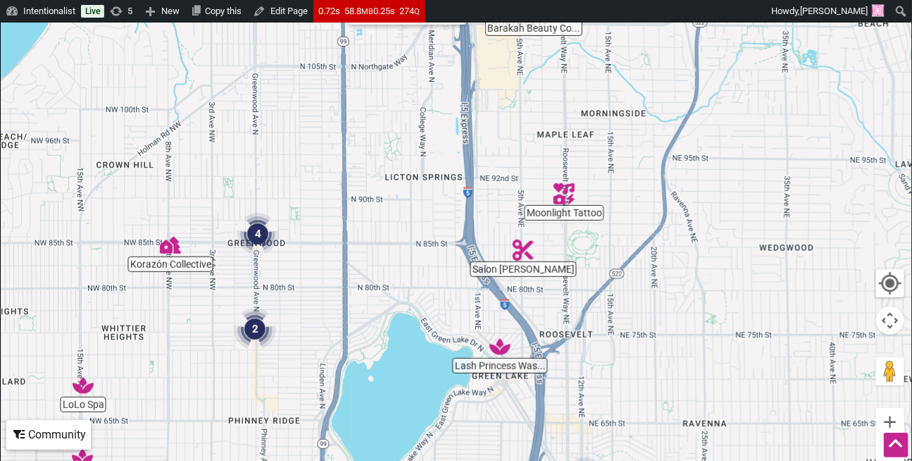
click at [261, 230] on img "4" at bounding box center [258, 234] width 42 height 42
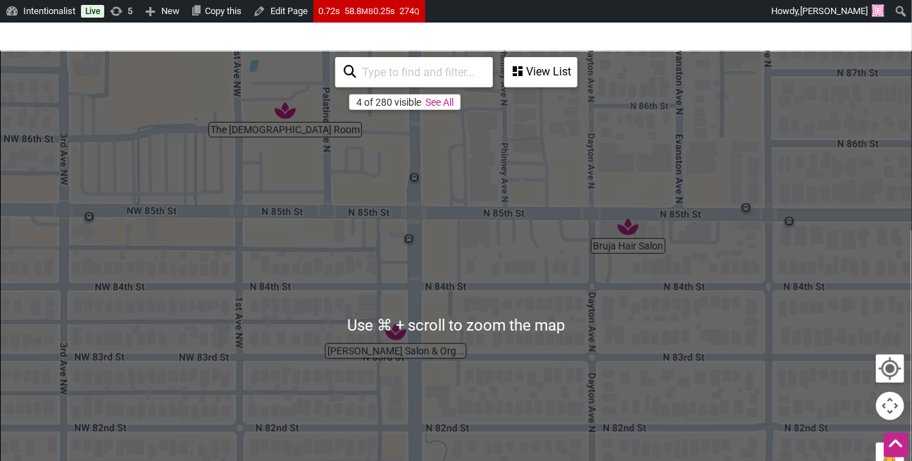
scroll to position [151, 0]
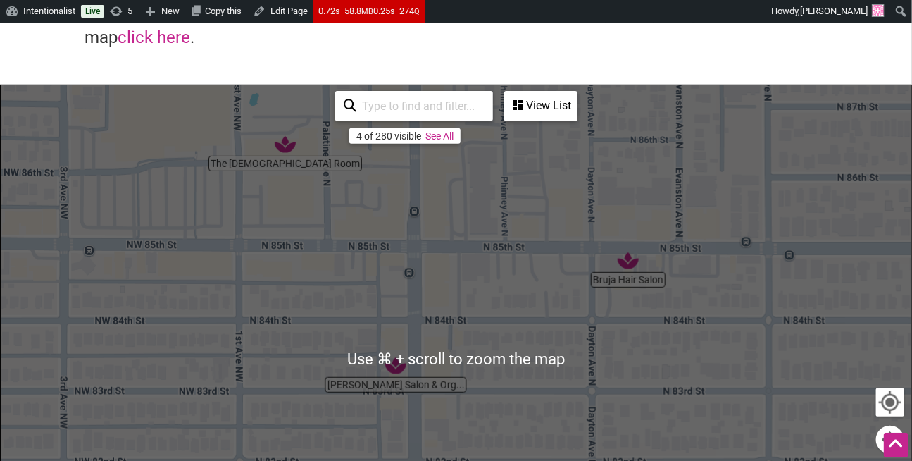
drag, startPoint x: 283, startPoint y: 148, endPoint x: 296, endPoint y: 151, distance: 13.7
click at [283, 148] on img "The Ladies Room" at bounding box center [285, 144] width 21 height 21
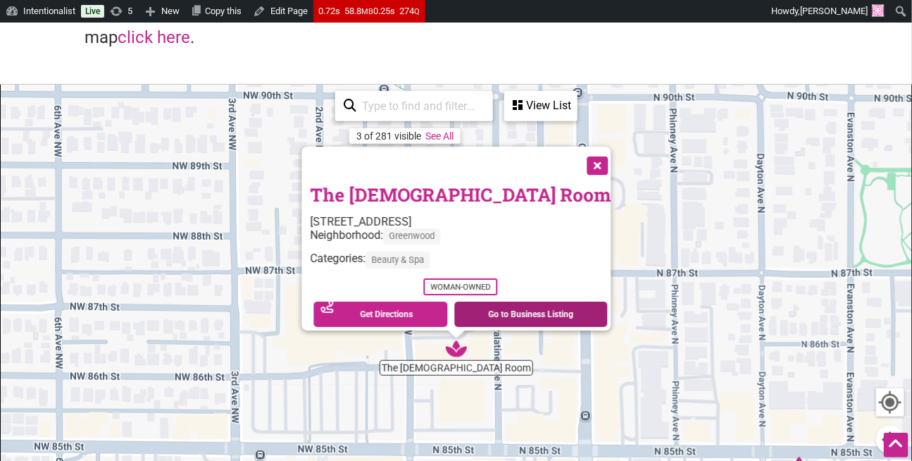
click at [494, 301] on link "Go to Business Listing" at bounding box center [531, 313] width 154 height 25
click at [578, 155] on button "Close" at bounding box center [595, 163] width 35 height 35
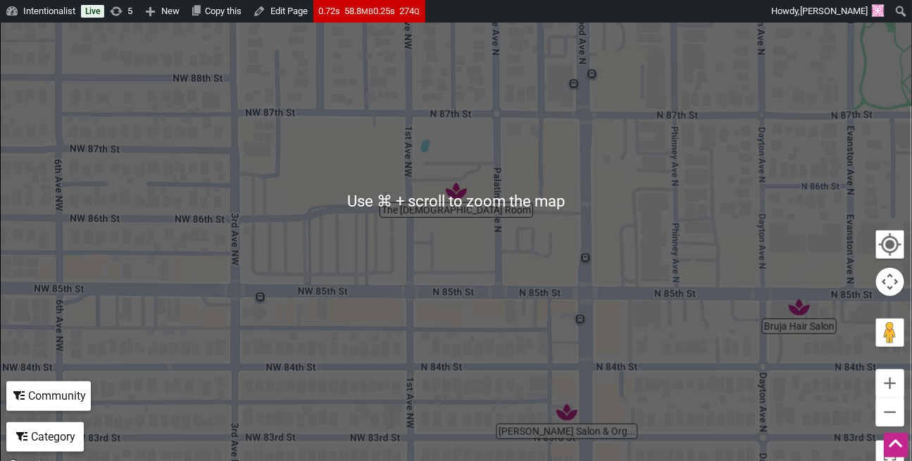
scroll to position [430, 0]
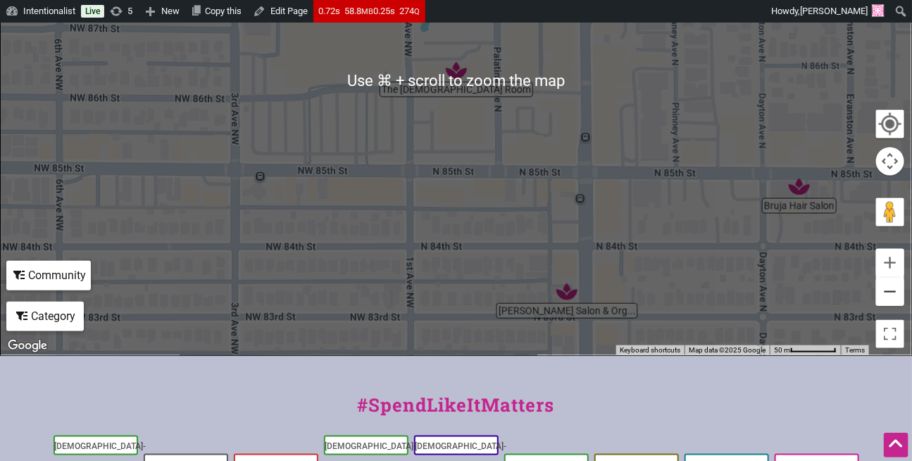
click at [890, 294] on button "Zoom out" at bounding box center [890, 291] width 28 height 28
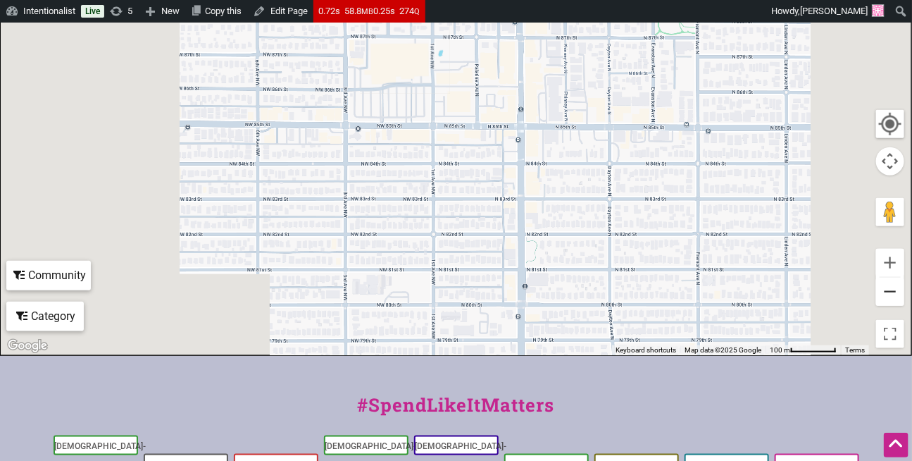
click at [890, 294] on button "Zoom out" at bounding box center [890, 291] width 28 height 28
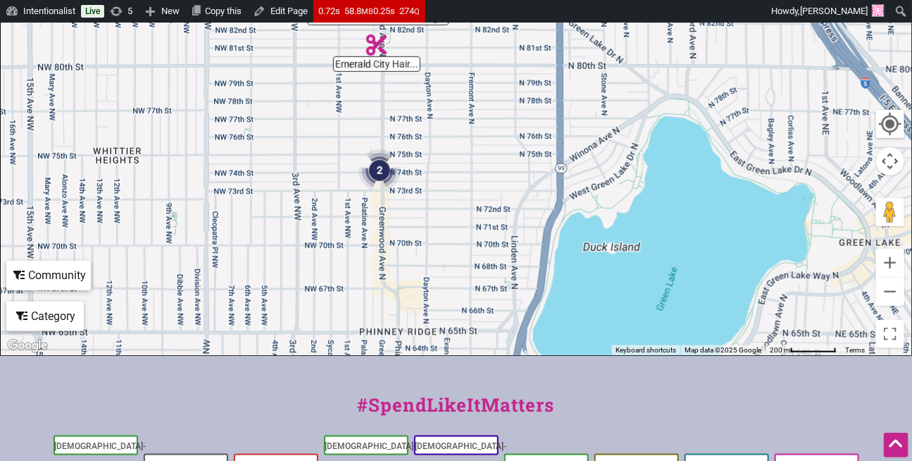
drag, startPoint x: 491, startPoint y: 185, endPoint x: 467, endPoint y: 146, distance: 45.5
click at [467, 146] on div "To navigate, press the arrow keys." at bounding box center [456, 81] width 911 height 548
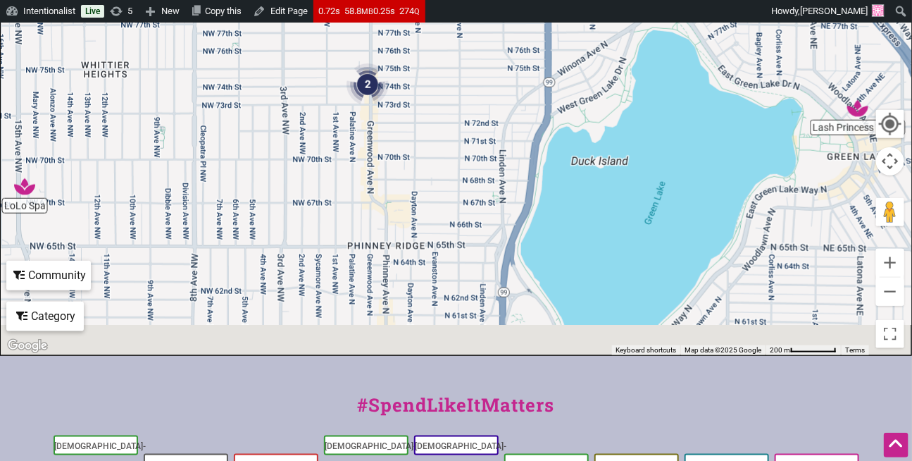
drag, startPoint x: 449, startPoint y: 242, endPoint x: 436, endPoint y: 154, distance: 88.9
click at [436, 154] on div "To navigate, press the arrow keys." at bounding box center [456, 81] width 911 height 548
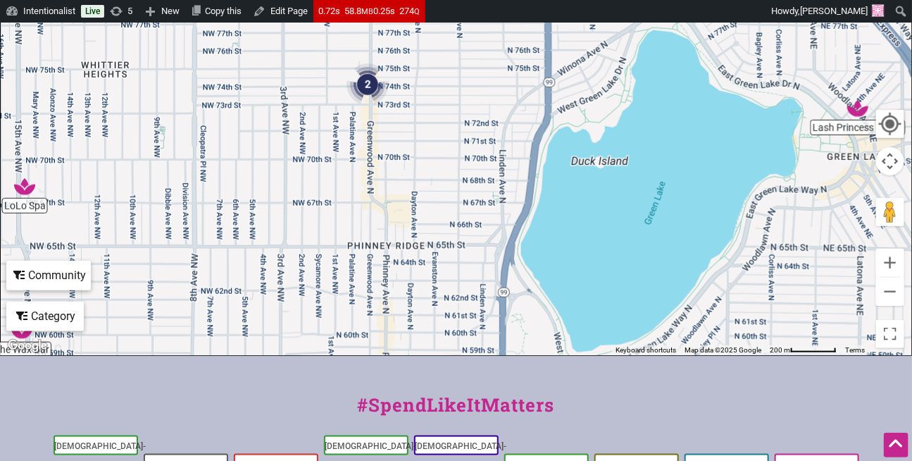
click at [370, 82] on img "2" at bounding box center [367, 84] width 42 height 42
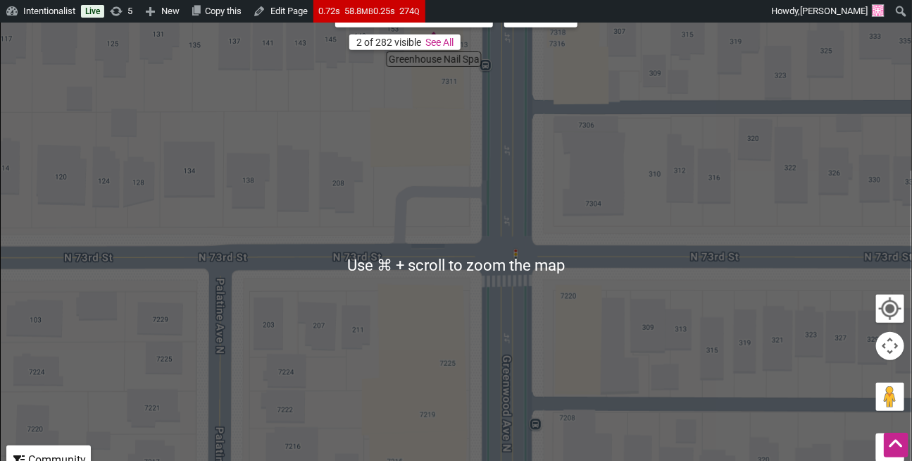
scroll to position [499, 0]
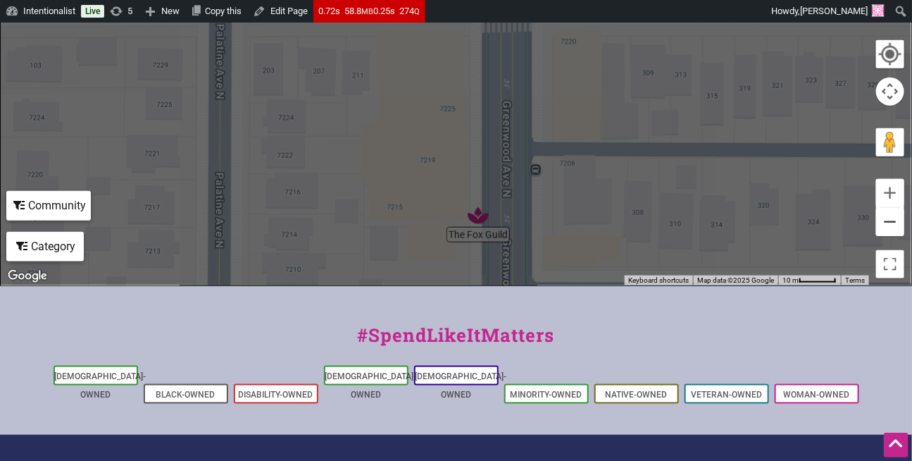
click at [889, 220] on button "Zoom out" at bounding box center [890, 222] width 28 height 28
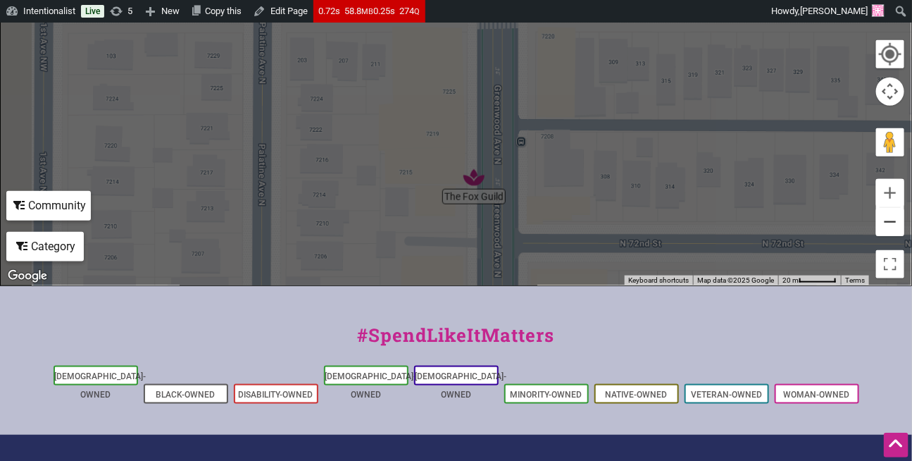
click at [889, 220] on button "Zoom out" at bounding box center [890, 222] width 28 height 28
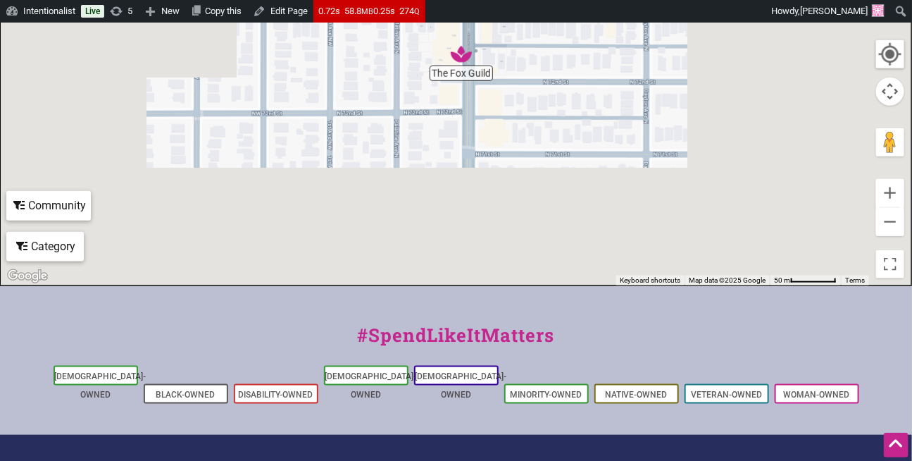
click at [549, 211] on div "To navigate, press the arrow keys." at bounding box center [456, 11] width 911 height 548
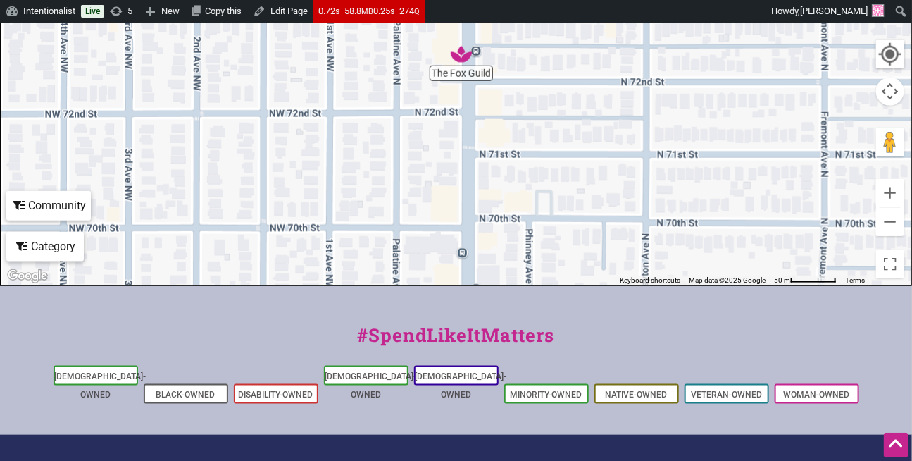
drag, startPoint x: 544, startPoint y: 124, endPoint x: 763, endPoint y: 213, distance: 235.7
click at [584, 179] on div "To navigate, press the arrow keys." at bounding box center [456, 11] width 911 height 548
click at [895, 230] on button "Zoom out" at bounding box center [890, 222] width 28 height 28
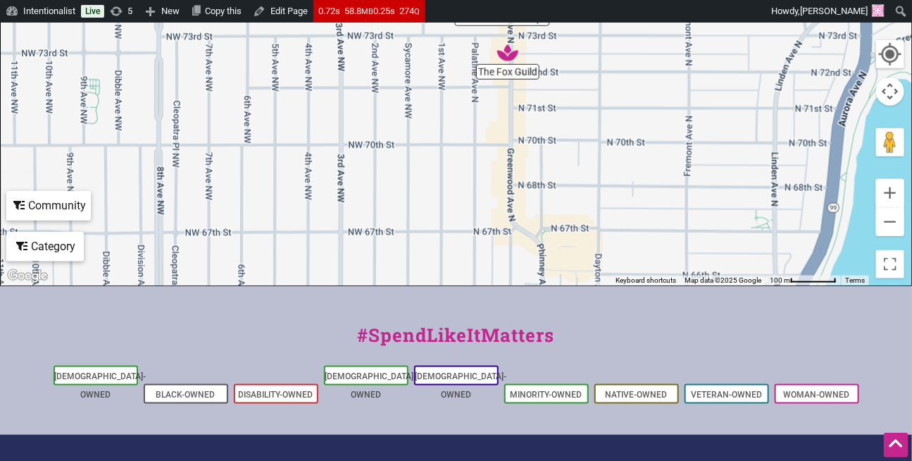
drag, startPoint x: 516, startPoint y: 187, endPoint x: 562, endPoint y: 206, distance: 50.0
click at [575, 214] on div "To navigate, press the arrow keys." at bounding box center [456, 11] width 911 height 548
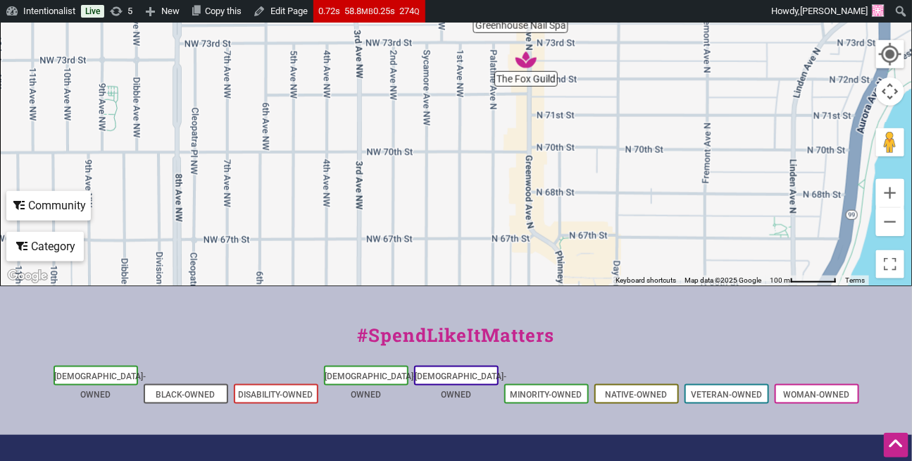
drag, startPoint x: 625, startPoint y: 217, endPoint x: 632, endPoint y: 223, distance: 9.0
click at [632, 223] on div "To navigate, press the arrow keys." at bounding box center [456, 11] width 911 height 548
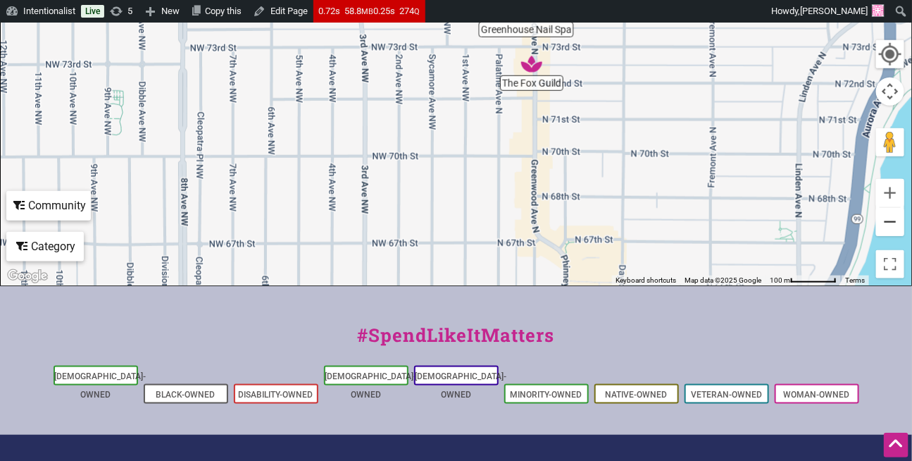
click at [889, 227] on button "Zoom out" at bounding box center [890, 222] width 28 height 28
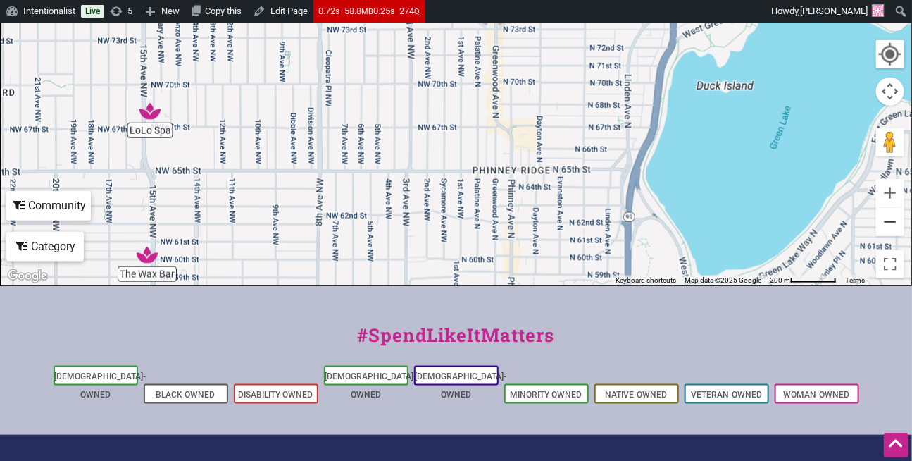
click at [889, 227] on button "Zoom out" at bounding box center [890, 222] width 28 height 28
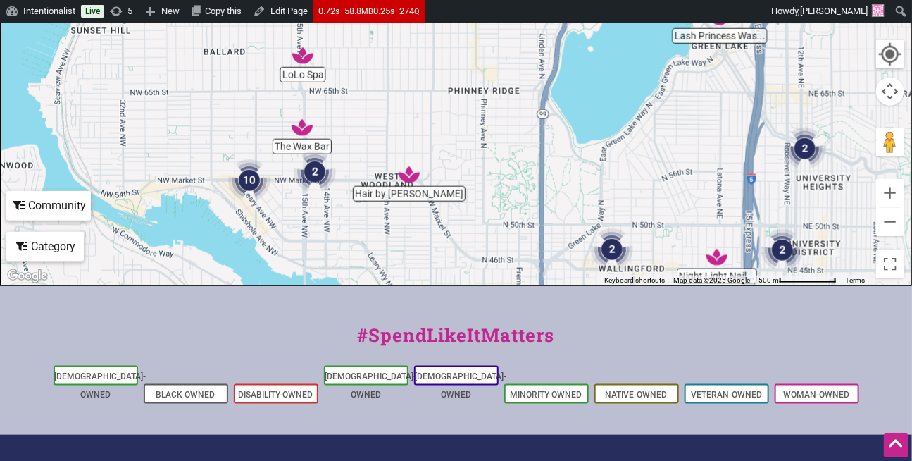
drag, startPoint x: 472, startPoint y: 177, endPoint x: 504, endPoint y: 256, distance: 84.6
click at [510, 261] on div "To navigate, press the arrow keys." at bounding box center [456, 11] width 911 height 548
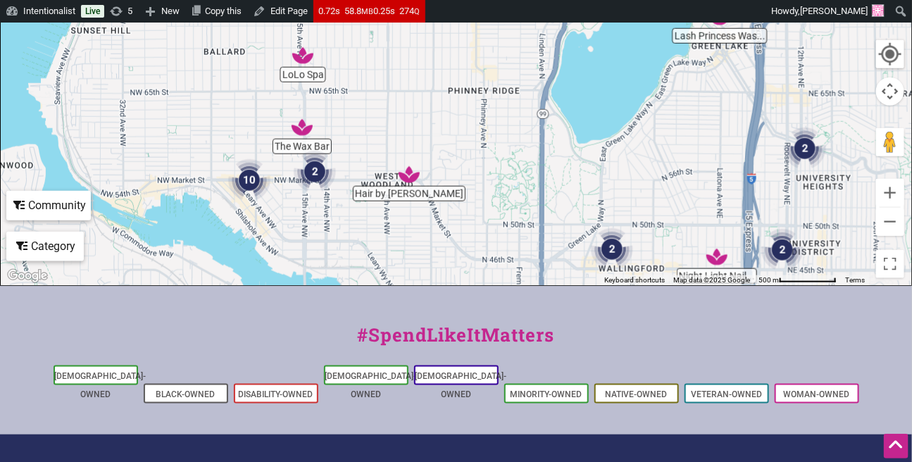
click at [404, 177] on img "Hair by Penny B" at bounding box center [409, 174] width 21 height 21
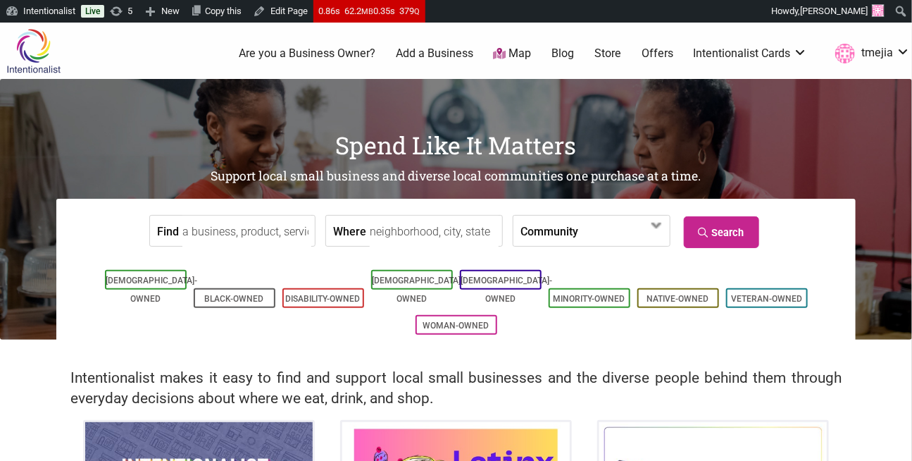
click at [277, 236] on input "Find" at bounding box center [246, 232] width 129 height 32
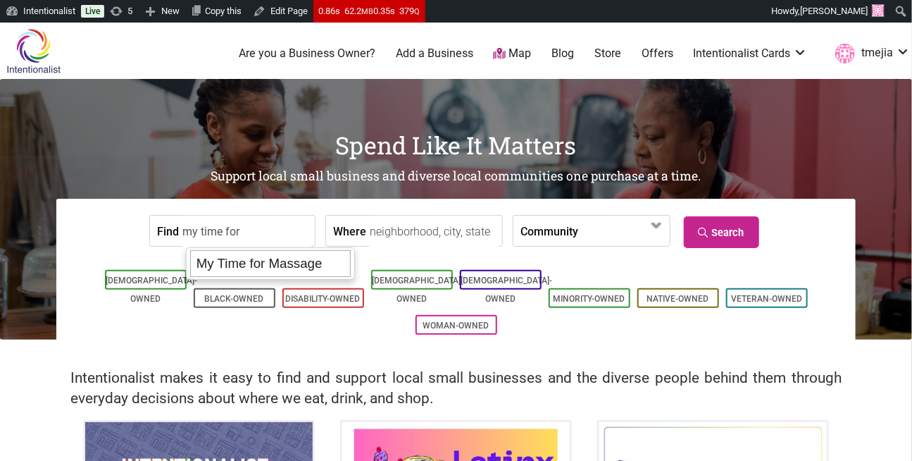
click at [259, 265] on div "My Time for Massage" at bounding box center [270, 263] width 161 height 27
type input "My Time for Massage"
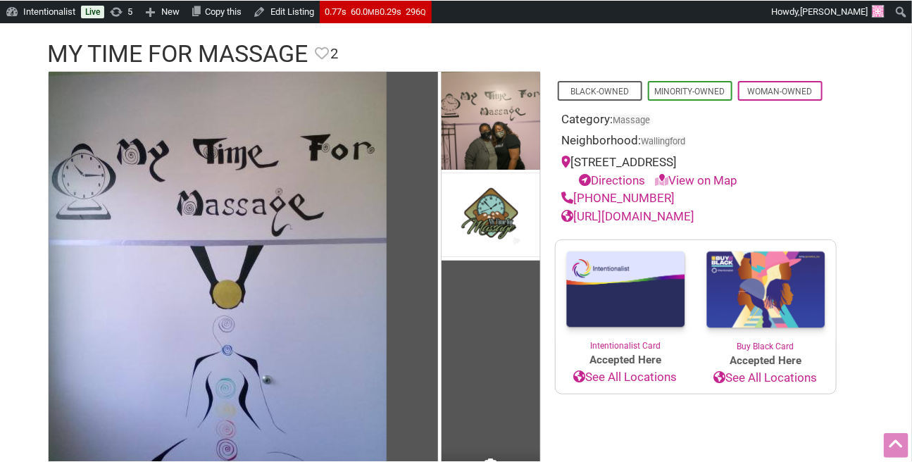
scroll to position [99, 0]
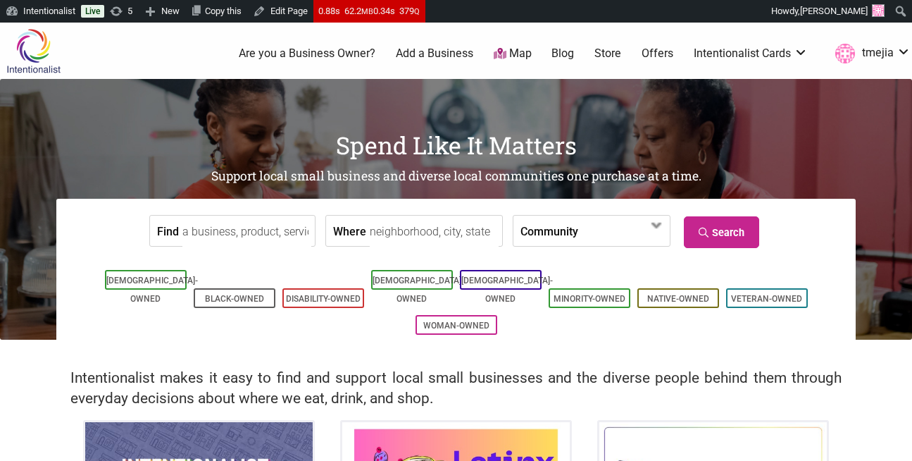
click at [262, 229] on input "Find" at bounding box center [246, 232] width 129 height 32
click at [249, 258] on div "BAHTOH" at bounding box center [244, 263] width 108 height 27
type input "BAHTOH"
click at [260, 230] on input "Find" at bounding box center [246, 232] width 129 height 32
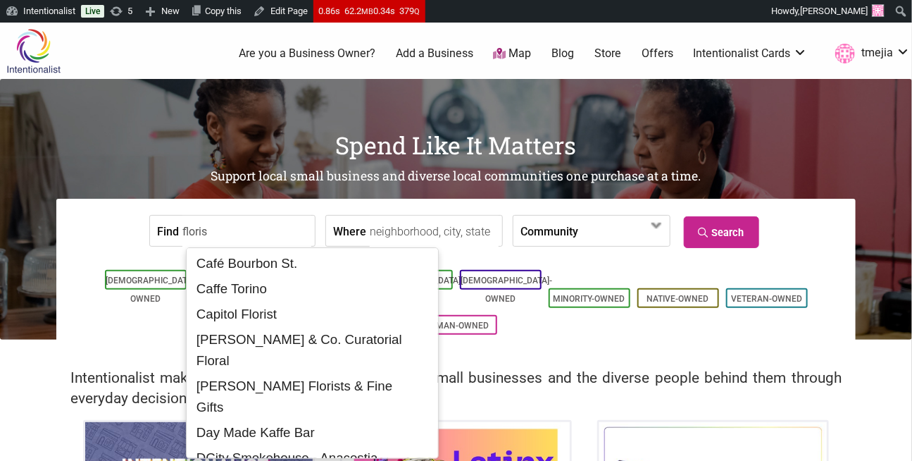
type input "florist"
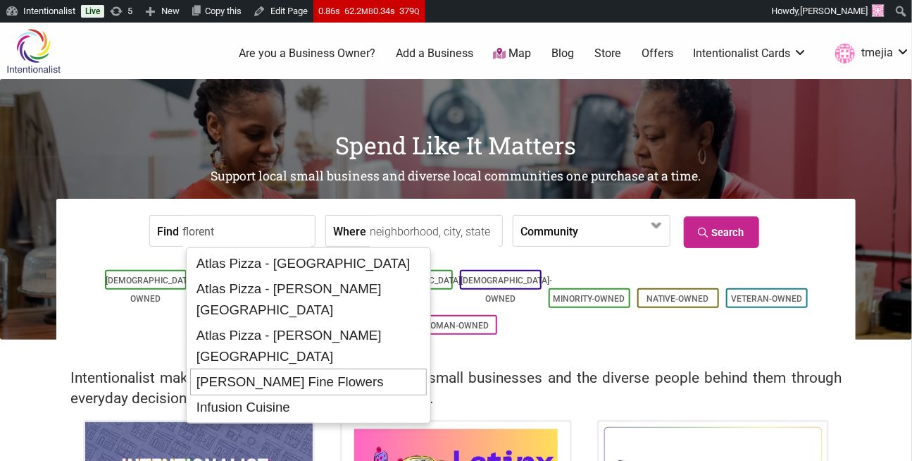
click at [330, 368] on div "[PERSON_NAME] Fine Flowers" at bounding box center [308, 381] width 236 height 27
type input "[PERSON_NAME] Fine Flowers"
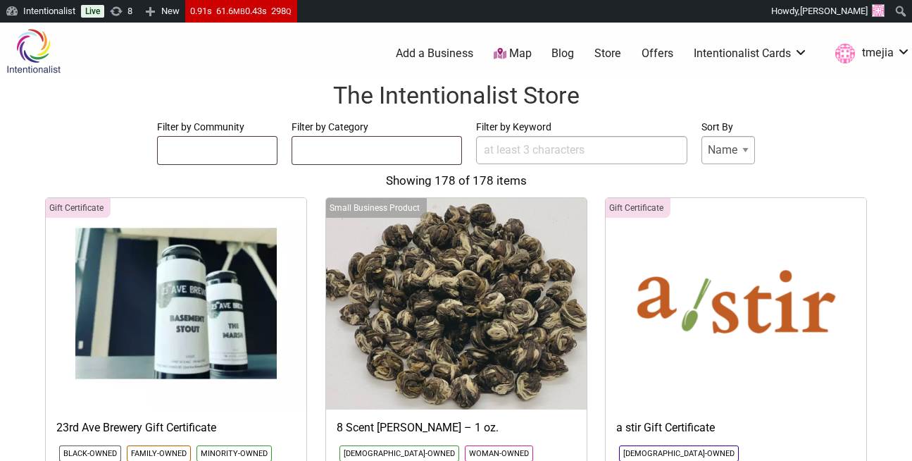
select select
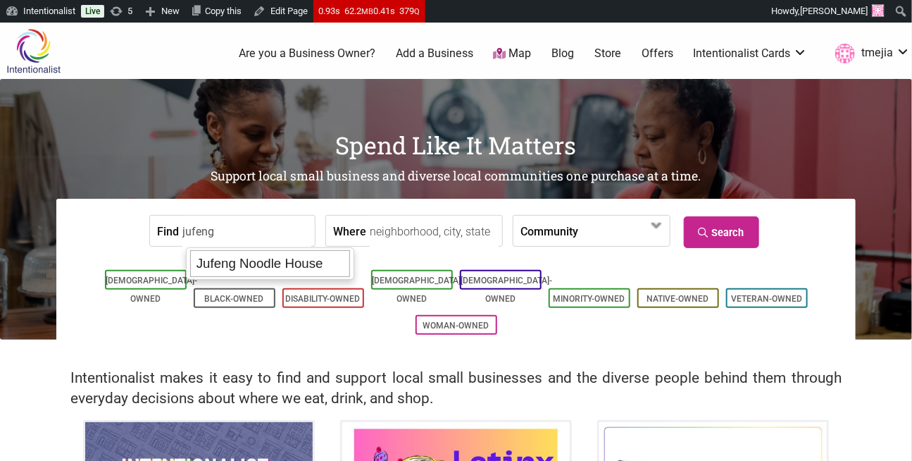
click at [274, 261] on div "Jufeng Noodle House" at bounding box center [269, 263] width 159 height 27
type input "Jufeng Noodle House"
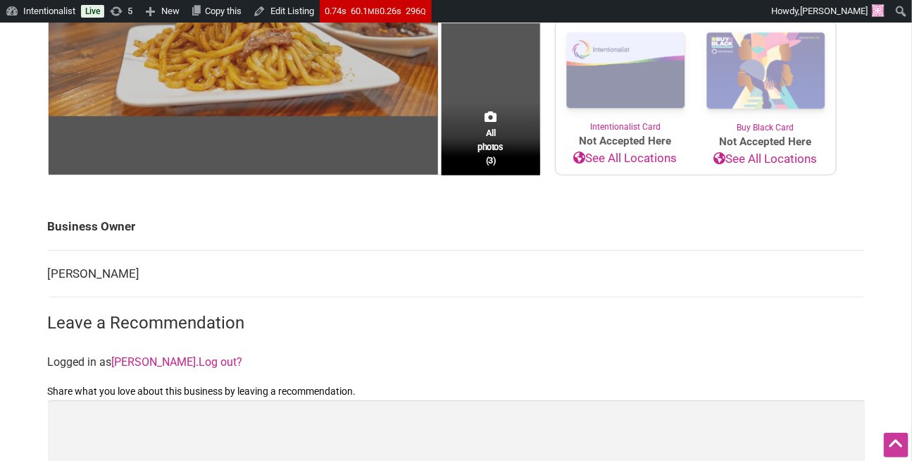
scroll to position [306, 0]
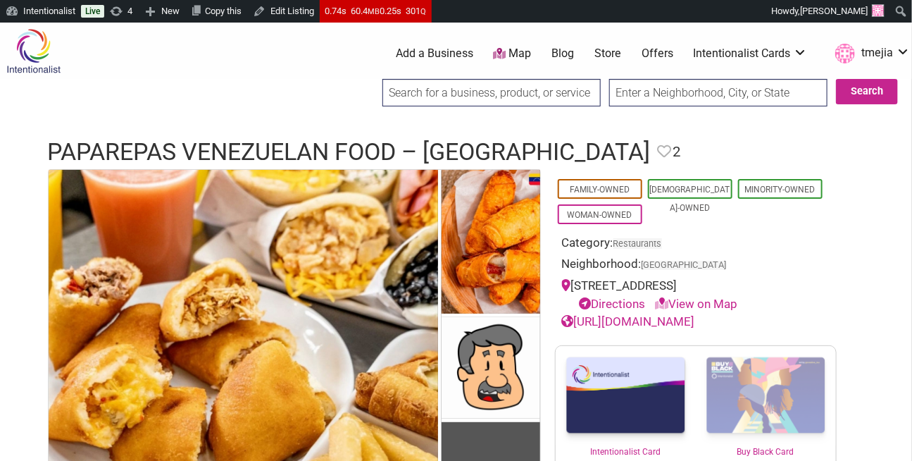
click at [427, 95] on input "search" at bounding box center [491, 92] width 218 height 27
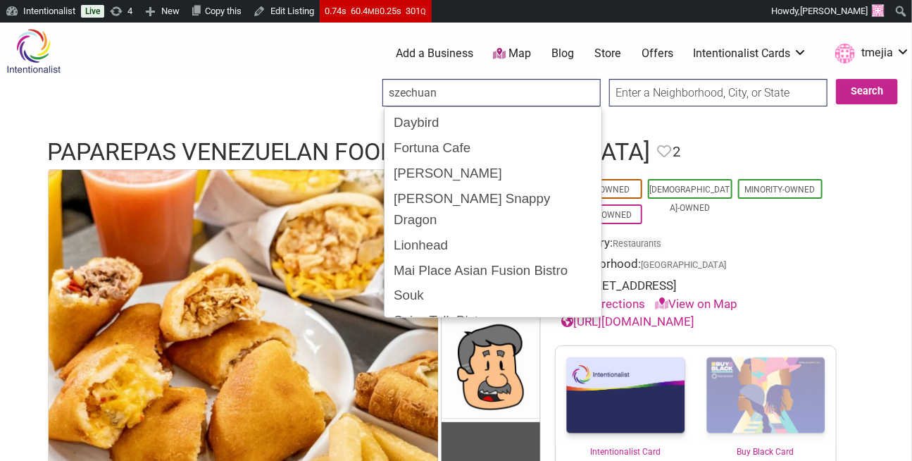
type input "szechuan"
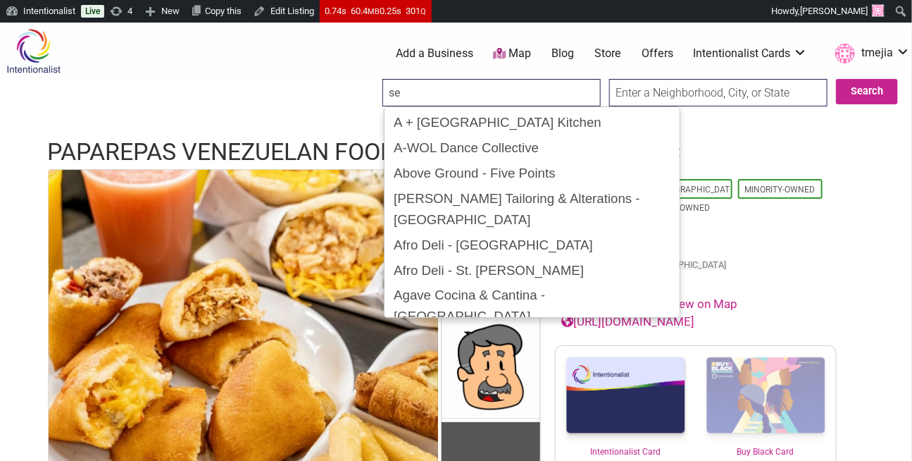
type input "s"
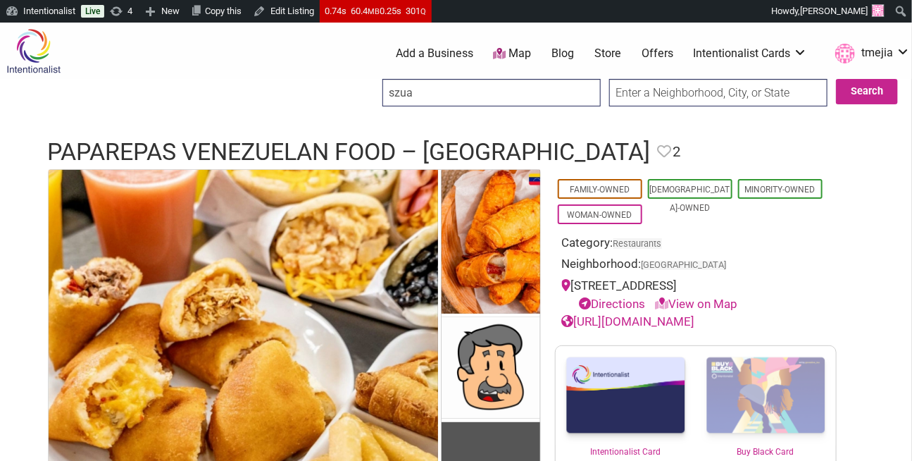
type input "szuan"
click at [508, 98] on input "search" at bounding box center [491, 92] width 218 height 27
paste input "Szechuan Noodle Bowl"
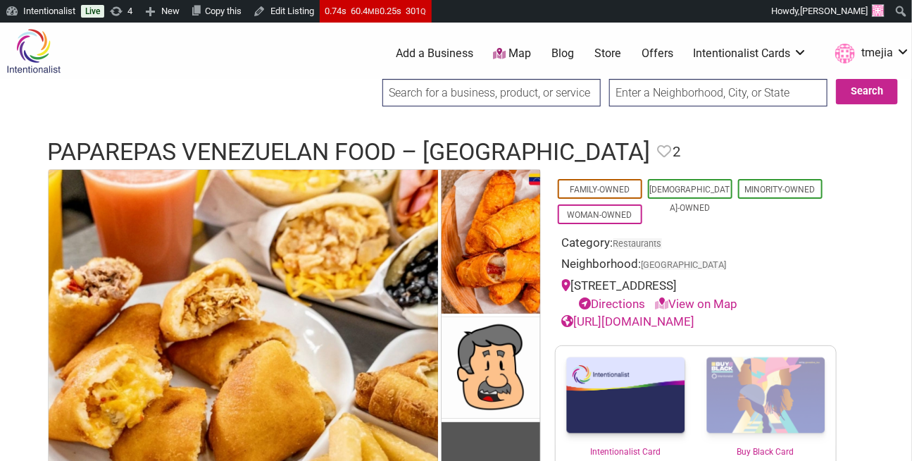
type input "Szechuan Noodle Bowl"
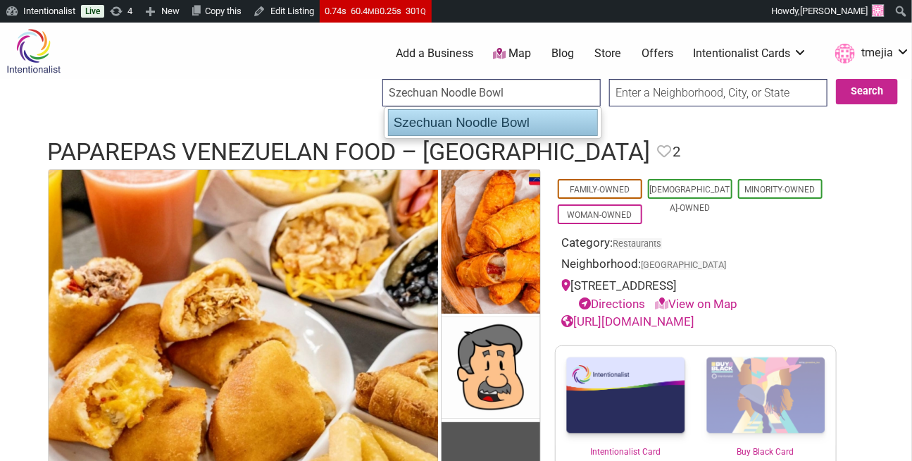
click at [507, 122] on div "Szechuan Noodle Bowl" at bounding box center [493, 122] width 210 height 27
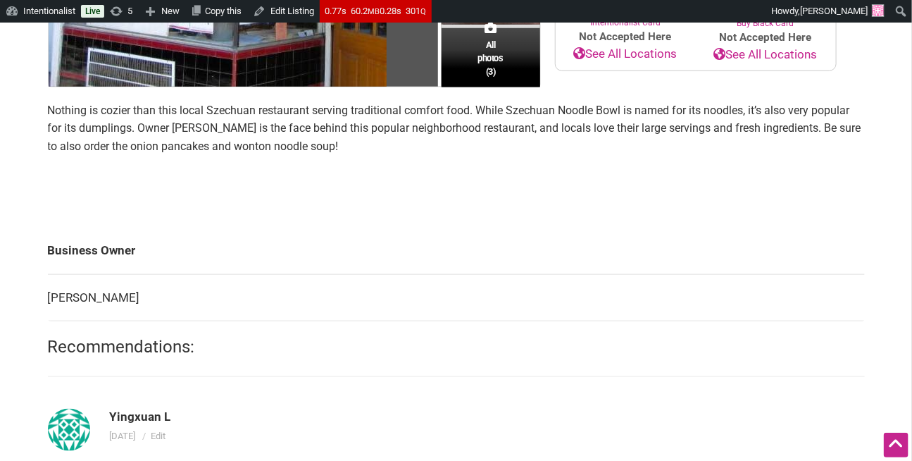
scroll to position [397, 0]
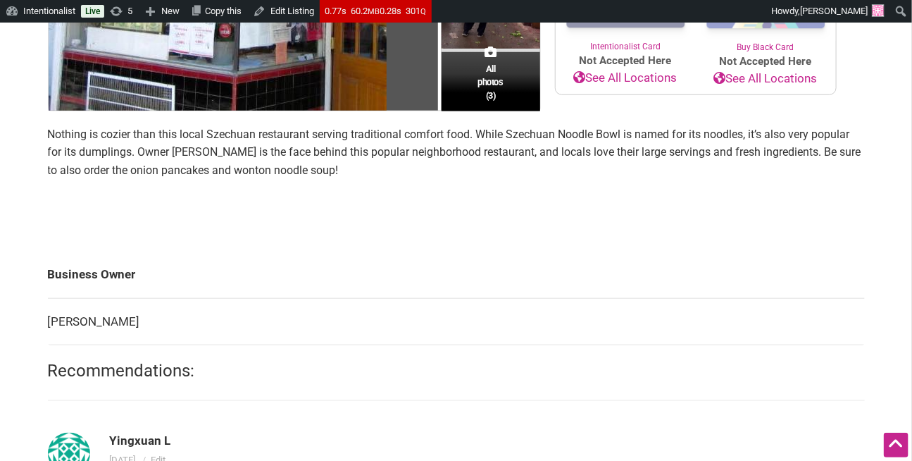
click at [313, 255] on td "Business Owner" at bounding box center [456, 274] width 817 height 46
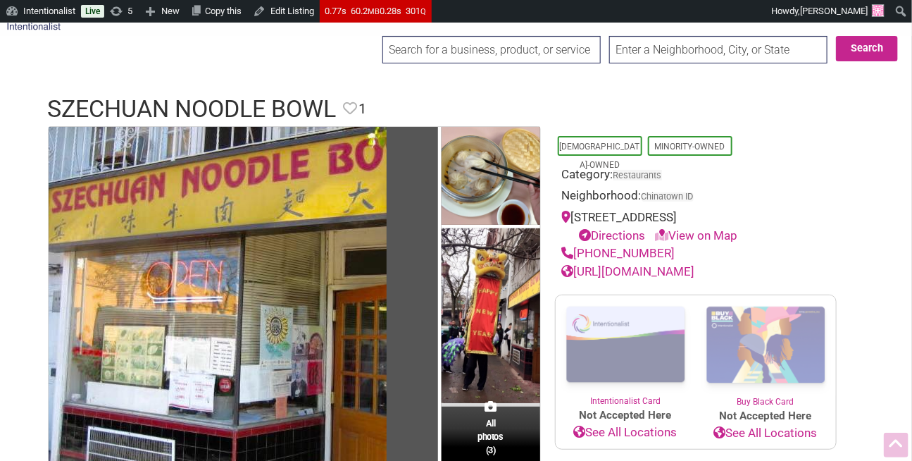
scroll to position [0, 0]
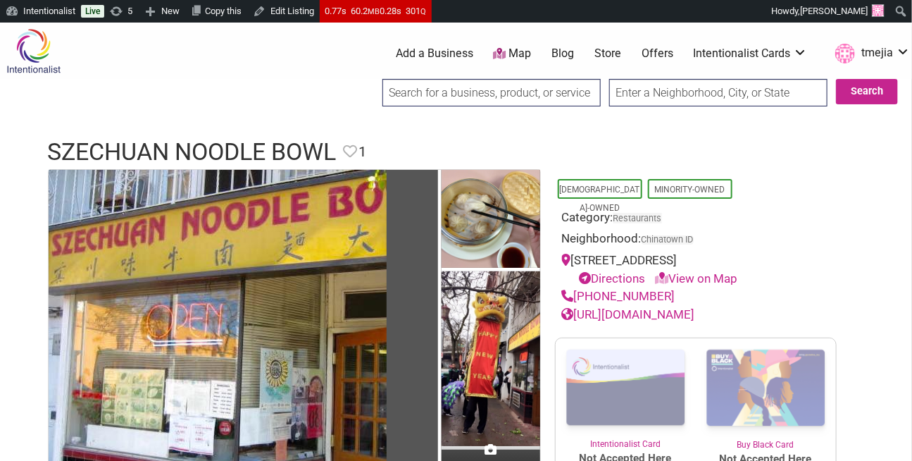
click at [493, 82] on input "search" at bounding box center [491, 92] width 218 height 27
type input "kilig"
click at [368, 79] on input "Search" at bounding box center [395, 93] width 54 height 29
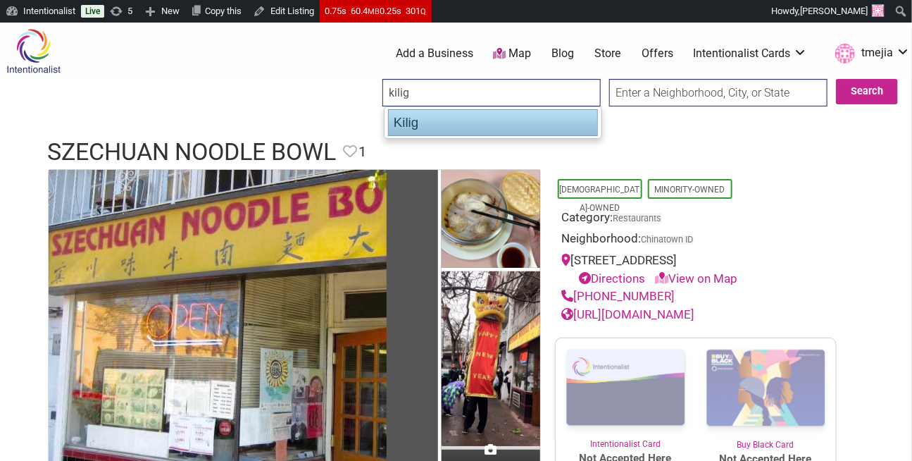
click at [406, 126] on div "Kilig" at bounding box center [493, 122] width 210 height 27
type input "Kilig"
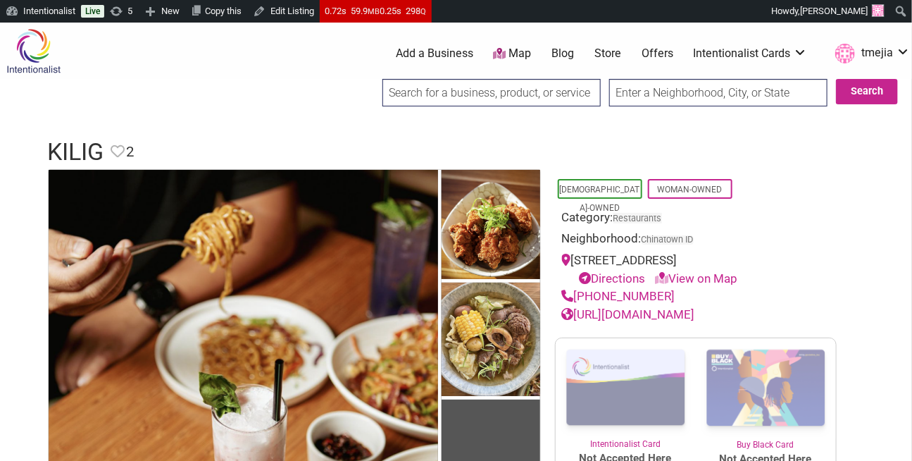
click at [465, 98] on input "search" at bounding box center [491, 92] width 218 height 27
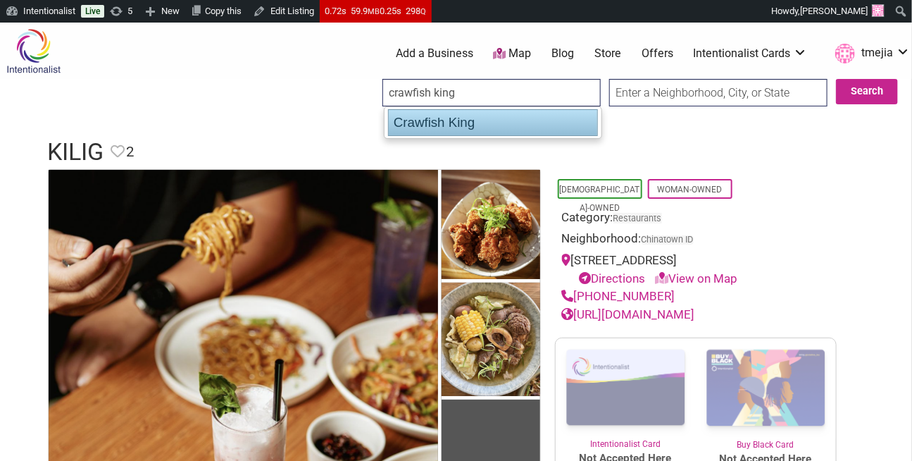
click at [474, 125] on div "Crawfish King" at bounding box center [493, 122] width 210 height 27
type input "Crawfish King"
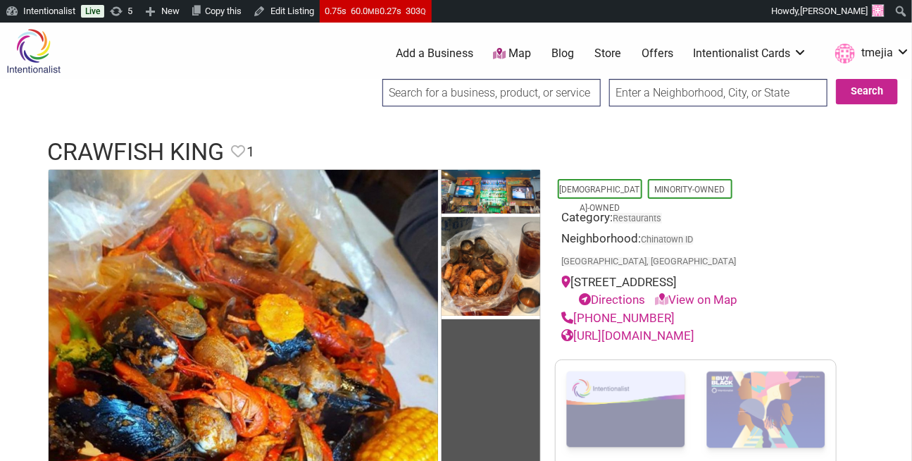
click at [450, 99] on input "search" at bounding box center [491, 92] width 218 height 27
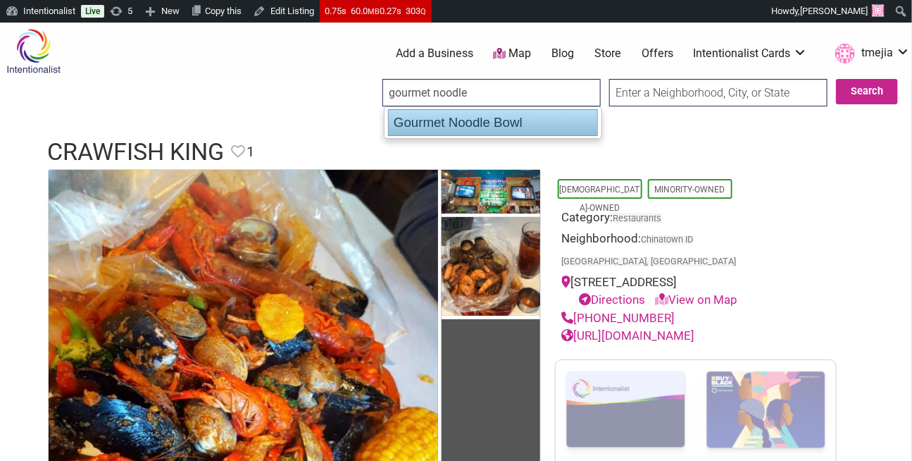
click at [470, 118] on div "Gourmet Noodle Bowl" at bounding box center [493, 122] width 210 height 27
type input "Gourmet Noodle Bowl"
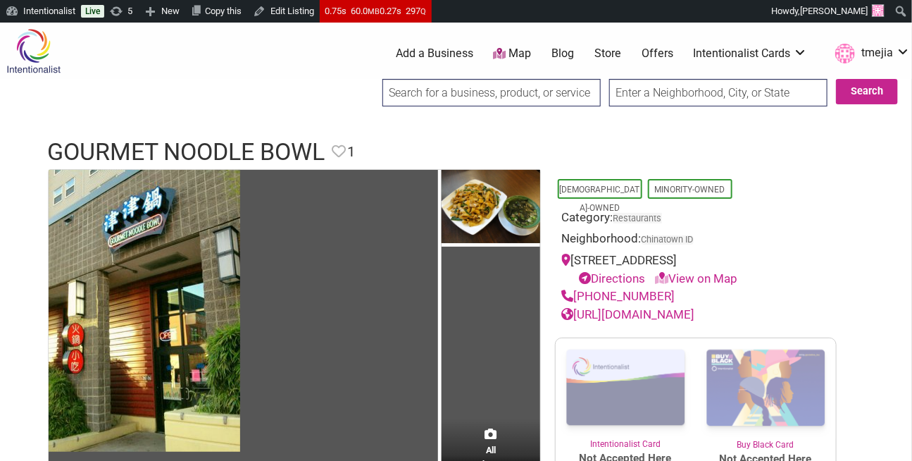
click at [442, 92] on input "search" at bounding box center [491, 92] width 218 height 27
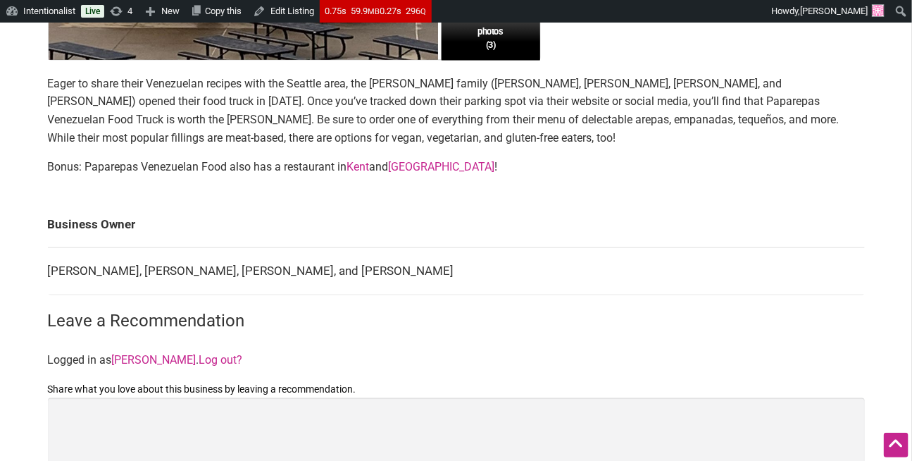
scroll to position [499, 0]
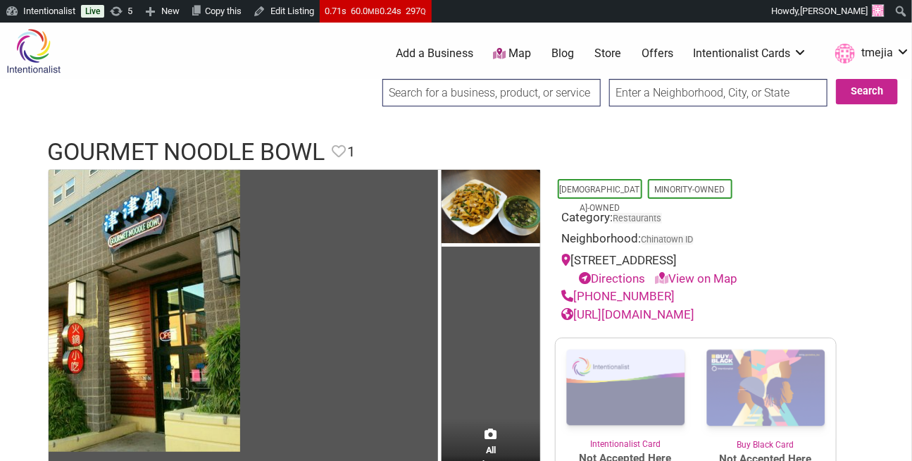
click at [522, 83] on input "search" at bounding box center [491, 92] width 218 height 27
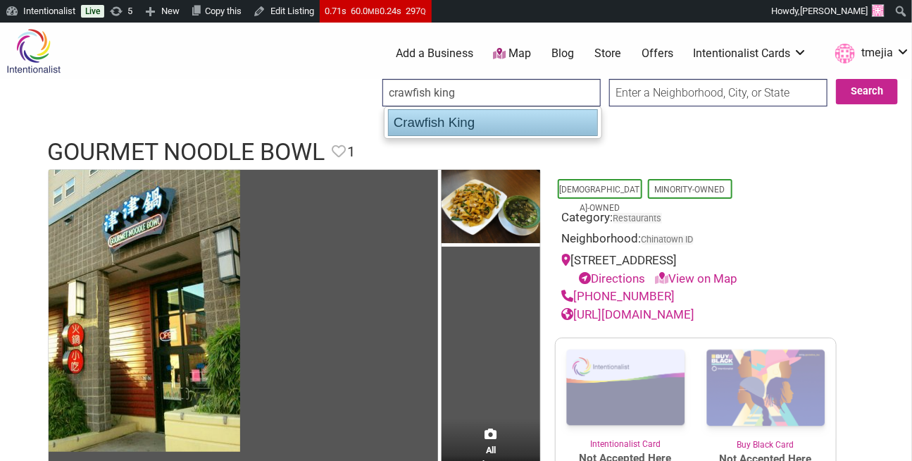
click at [497, 118] on div "Crawfish King" at bounding box center [493, 122] width 210 height 27
type input "Crawfish King"
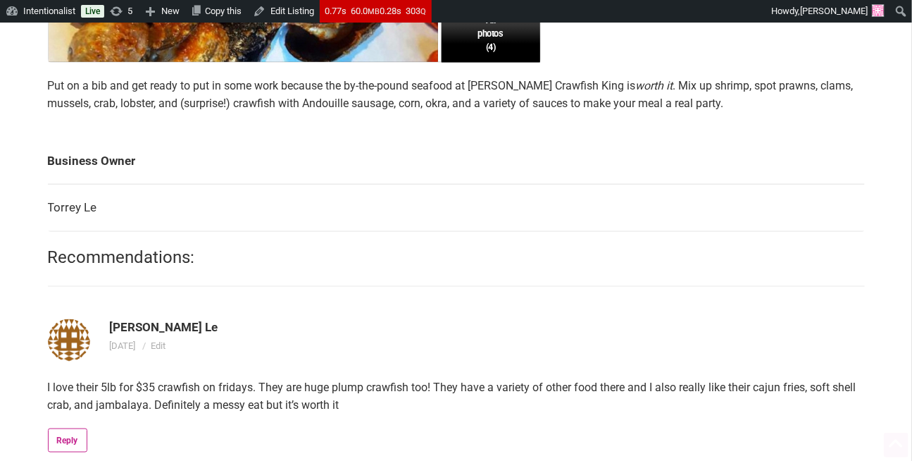
scroll to position [654, 0]
